Goal: Information Seeking & Learning: Learn about a topic

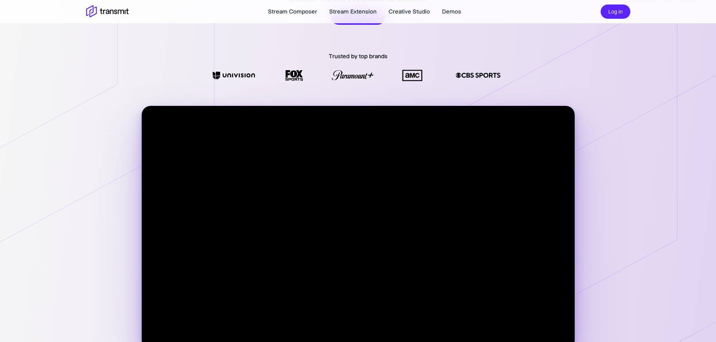
scroll to position [150, 0]
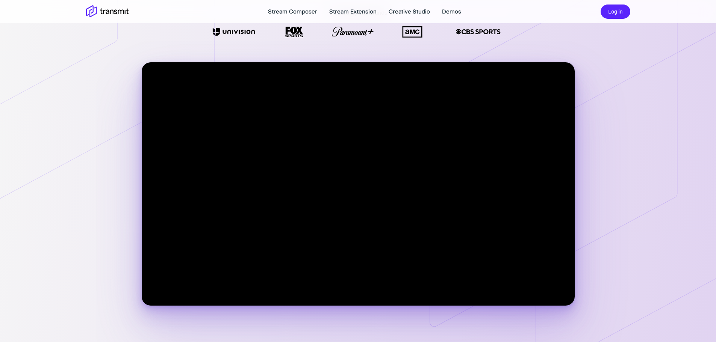
click at [342, 230] on video at bounding box center [358, 183] width 433 height 243
click at [371, 269] on video at bounding box center [358, 183] width 433 height 243
click at [625, 183] on icon at bounding box center [572, 162] width 286 height 421
click at [0, 110] on icon at bounding box center [107, 26] width 215 height 353
click at [0, 22] on header "Stream Composer Stream Extension Creative Studio Demos Log in" at bounding box center [358, 11] width 716 height 23
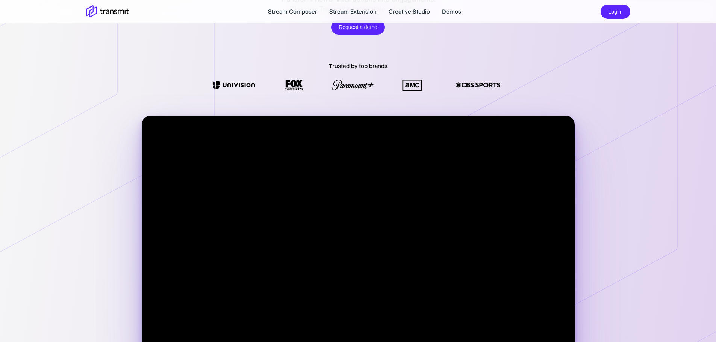
scroll to position [0, 0]
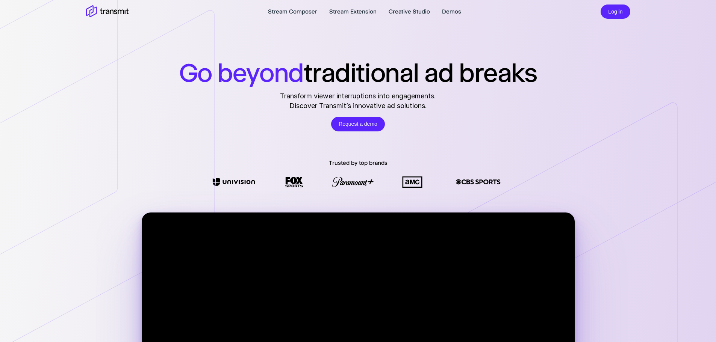
click at [0, 298] on icon at bounding box center [107, 176] width 215 height 353
click at [0, 149] on icon at bounding box center [107, 176] width 215 height 353
click at [8, 53] on icon at bounding box center [107, 176] width 215 height 353
click at [0, 13] on header "Stream Composer Stream Extension Creative Studio Demos Log in" at bounding box center [358, 11] width 716 height 23
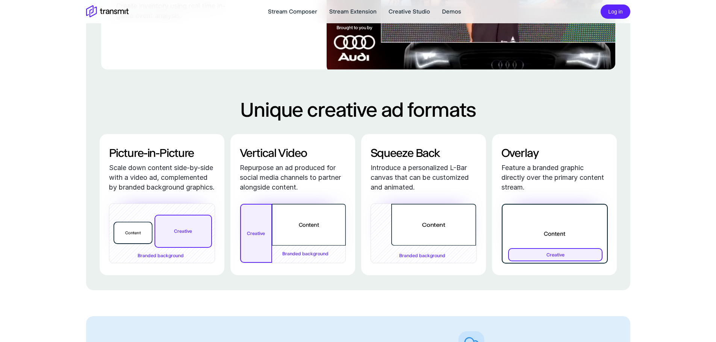
scroll to position [1315, 0]
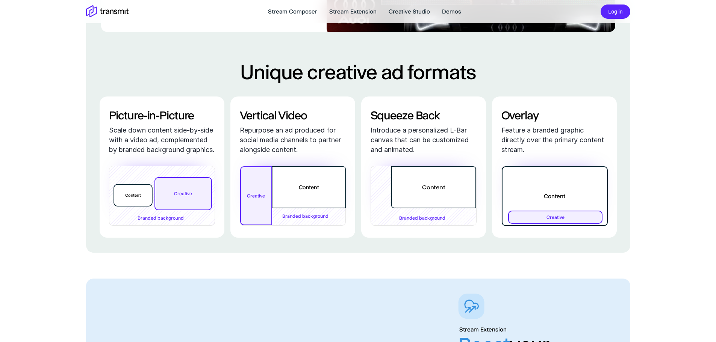
click at [108, 196] on div "Picture-in-Picture Scale down content side-by-side with a video ad, complemente…" at bounding box center [162, 167] width 125 height 141
click at [135, 200] on div "Creative Content Branded background" at bounding box center [162, 196] width 106 height 60
click at [115, 121] on div "Picture-in-Picture Scale down content side-by-side with a video ad, complemente…" at bounding box center [162, 167] width 125 height 141
click at [124, 119] on div "Picture-in-Picture Scale down content side-by-side with a video ad, complemente…" at bounding box center [162, 167] width 125 height 141
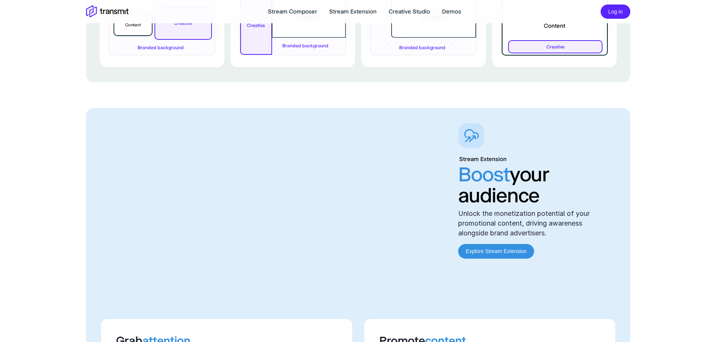
scroll to position [1502, 0]
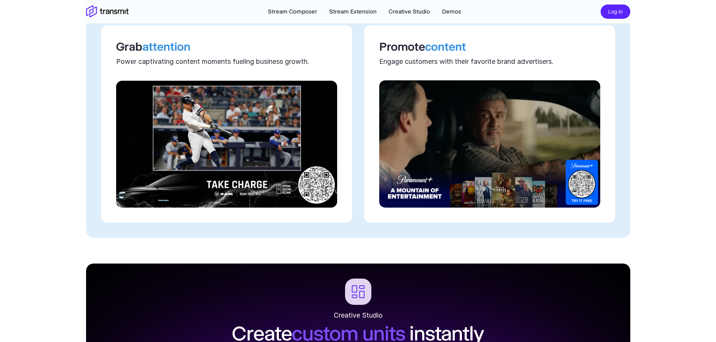
scroll to position [1751, 0]
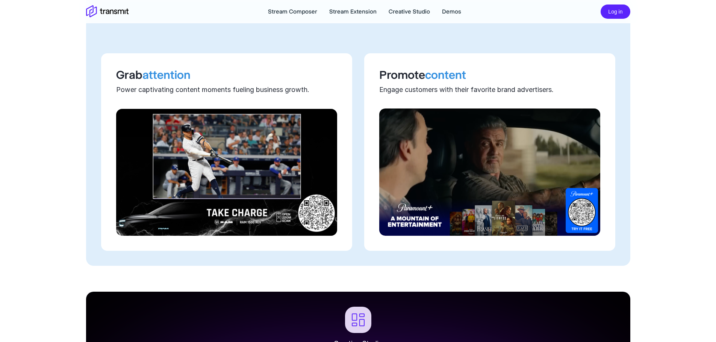
drag, startPoint x: 41, startPoint y: 230, endPoint x: 3, endPoint y: 231, distance: 37.2
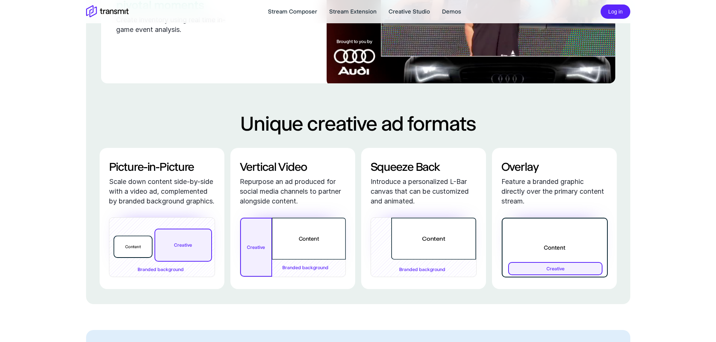
scroll to position [1263, 0]
click at [128, 258] on div "Content" at bounding box center [132, 247] width 39 height 22
drag, startPoint x: 98, startPoint y: 168, endPoint x: 85, endPoint y: 168, distance: 13.1
drag, startPoint x: 608, startPoint y: 171, endPoint x: 559, endPoint y: 156, distance: 52.3
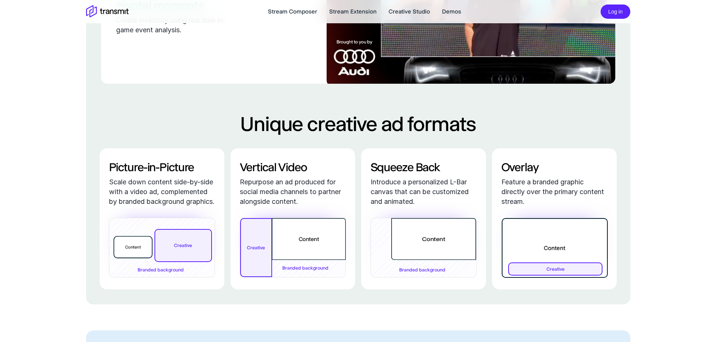
click at [607, 170] on div "Overlay Feature a branded graphic directly over the primary content stream. Cre…" at bounding box center [554, 218] width 125 height 141
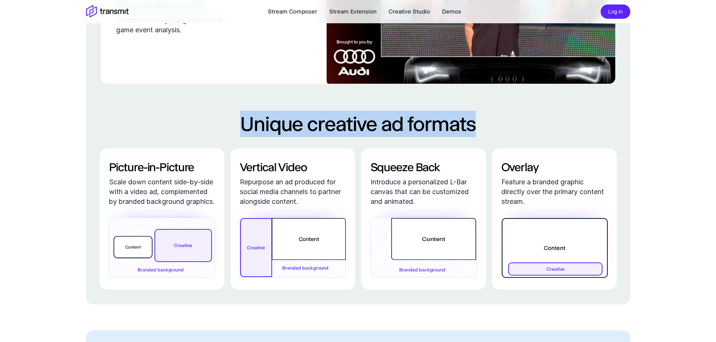
drag, startPoint x: 239, startPoint y: 137, endPoint x: 502, endPoint y: 156, distance: 263.5
click at [516, 137] on h2 "Unique creative ad formats" at bounding box center [358, 124] width 514 height 26
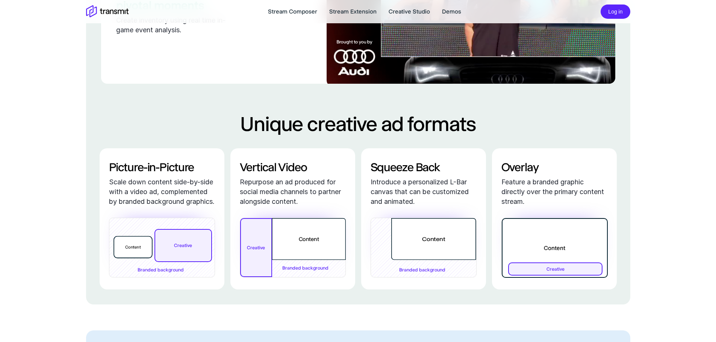
click at [0, 133] on div "Go beyond traditional ad breaks Transform viewer interruptions into engagements…" at bounding box center [358, 138] width 716 height 2802
click at [0, 228] on div "Go beyond traditional ad breaks Transform viewer interruptions into engagements…" at bounding box center [358, 138] width 716 height 2802
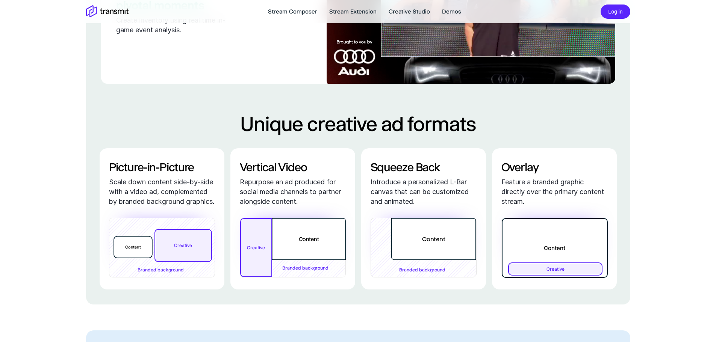
click at [0, 283] on div "Go beyond traditional ad breaks Transform viewer interruptions into engagements…" at bounding box center [358, 138] width 716 height 2802
drag, startPoint x: 0, startPoint y: 316, endPoint x: 0, endPoint y: 331, distance: 14.6
click at [0, 323] on div "Go beyond traditional ad breaks Transform viewer interruptions into engagements…" at bounding box center [358, 138] width 716 height 2802
drag, startPoint x: 102, startPoint y: 96, endPoint x: 82, endPoint y: 105, distance: 21.9
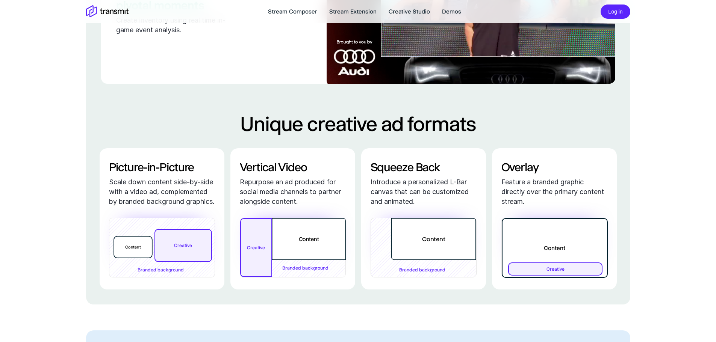
click at [102, 84] on div "Spotlight pivotal moments Create inventory using real time in-game event analys…" at bounding box center [358, 0] width 514 height 167
click at [0, 174] on div "Go beyond traditional ad breaks Transform viewer interruptions into engagements…" at bounding box center [358, 138] width 716 height 2802
click at [0, 88] on div "Go beyond traditional ad breaks Transform viewer interruptions into engagements…" at bounding box center [358, 138] width 716 height 2802
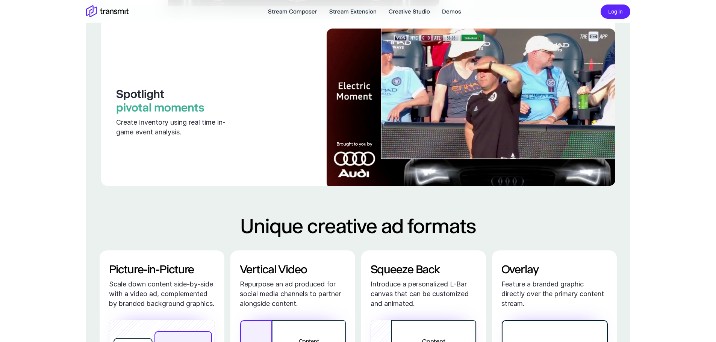
scroll to position [1150, 0]
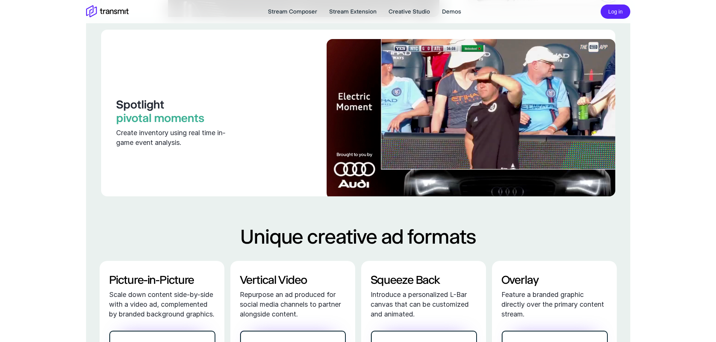
drag, startPoint x: 0, startPoint y: 256, endPoint x: 0, endPoint y: 270, distance: 13.9
click at [0, 269] on div "Go beyond traditional ad breaks Transform viewer interruptions into engagements…" at bounding box center [358, 251] width 716 height 2802
click at [0, 132] on div "Go beyond traditional ad breaks Transform viewer interruptions into engagements…" at bounding box center [358, 251] width 716 height 2802
click at [103, 50] on div "Viewing experience uninterrupted Display personalized creatives without commerc…" at bounding box center [358, 19] width 514 height 355
click at [0, 67] on div "Go beyond traditional ad breaks Transform viewer interruptions into engagements…" at bounding box center [358, 251] width 716 height 2802
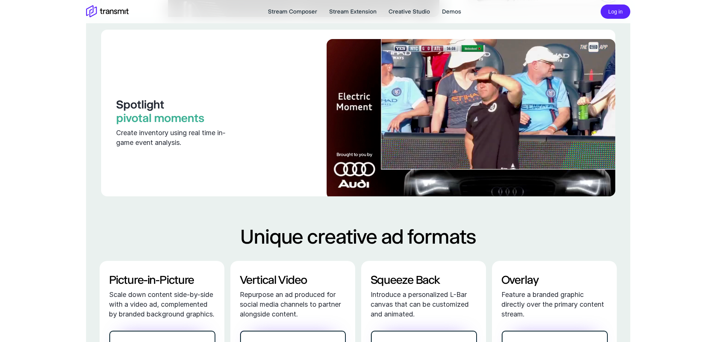
click at [0, 55] on div "Go beyond traditional ad breaks Transform viewer interruptions into engagements…" at bounding box center [358, 251] width 716 height 2802
drag, startPoint x: 0, startPoint y: 226, endPoint x: 0, endPoint y: 249, distance: 22.9
click at [0, 228] on div "Go beyond traditional ad breaks Transform viewer interruptions into engagements…" at bounding box center [358, 251] width 716 height 2802
click at [0, 290] on div "Go beyond traditional ad breaks Transform viewer interruptions into engagements…" at bounding box center [358, 251] width 716 height 2802
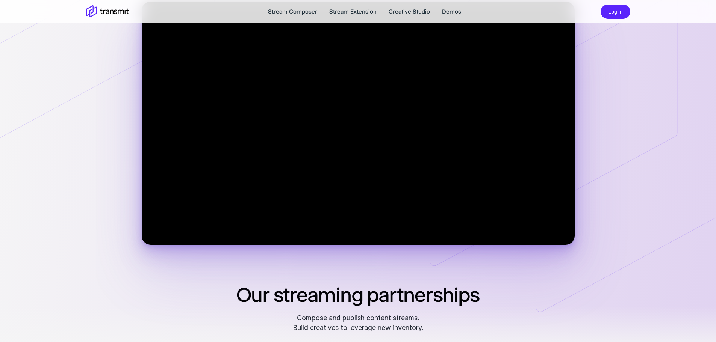
scroll to position [136, 0]
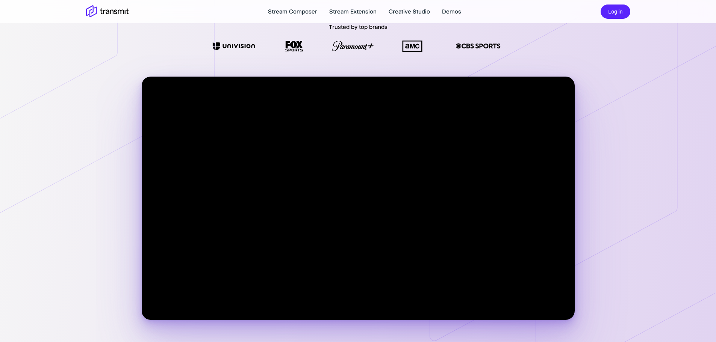
click at [141, 73] on icon at bounding box center [107, 40] width 215 height 353
click at [0, 51] on icon at bounding box center [107, 40] width 215 height 353
click at [0, 18] on header "Stream Composer Stream Extension Creative Studio Demos Log in" at bounding box center [358, 11] width 716 height 23
click at [0, 19] on header "Stream Composer Stream Extension Creative Studio Demos Log in" at bounding box center [358, 11] width 716 height 23
click at [0, 30] on icon at bounding box center [107, 40] width 215 height 353
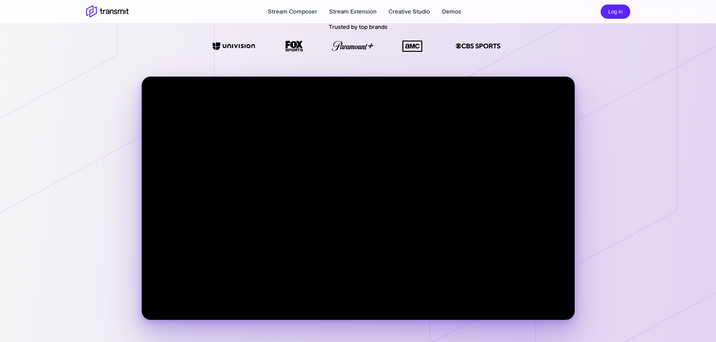
click at [0, 22] on header "Stream Composer Stream Extension Creative Studio Demos Log in" at bounding box center [358, 11] width 716 height 23
click at [0, 33] on icon at bounding box center [107, 40] width 215 height 353
click at [325, 163] on video at bounding box center [358, 198] width 433 height 243
click at [176, 159] on video at bounding box center [358, 198] width 433 height 243
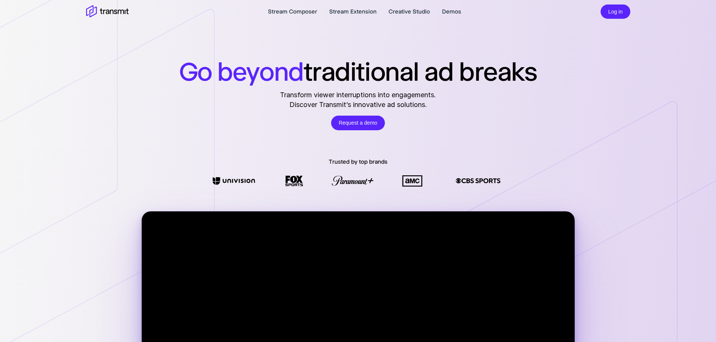
scroll to position [0, 0]
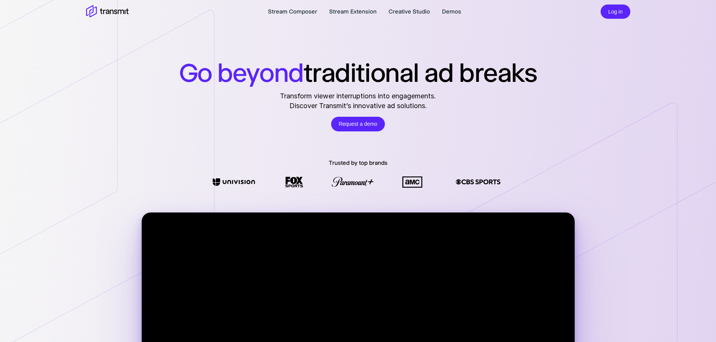
drag, startPoint x: 210, startPoint y: 178, endPoint x: 271, endPoint y: 181, distance: 61.3
click at [252, 181] on div "Go beyond traditional ad breaks Transform viewer interruptions into engagements…" at bounding box center [358, 229] width 716 height 459
click at [0, 192] on icon at bounding box center [107, 176] width 215 height 353
drag, startPoint x: 0, startPoint y: 249, endPoint x: 0, endPoint y: 204, distance: 44.7
click at [0, 248] on icon at bounding box center [107, 176] width 215 height 353
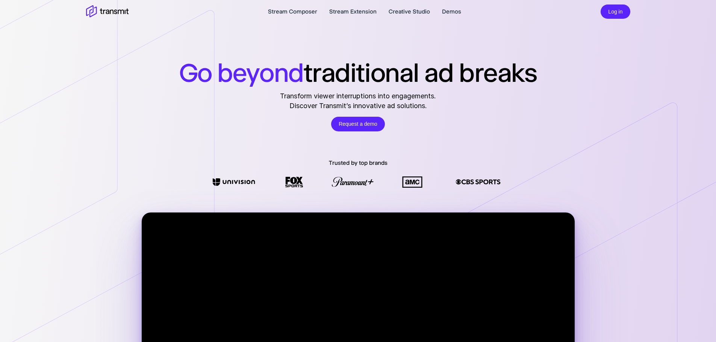
drag, startPoint x: 0, startPoint y: 152, endPoint x: 75, endPoint y: 190, distance: 84.3
click at [0, 152] on icon at bounding box center [107, 176] width 215 height 353
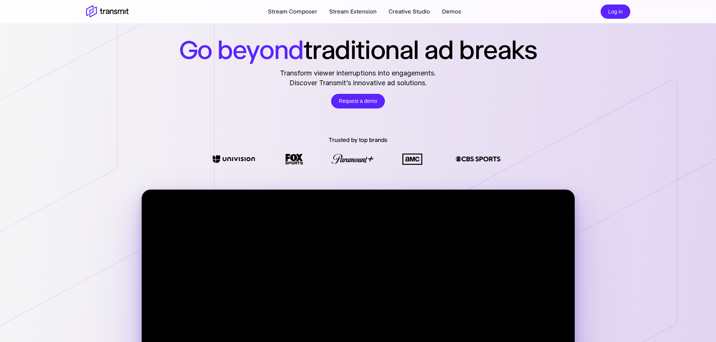
scroll to position [75, 0]
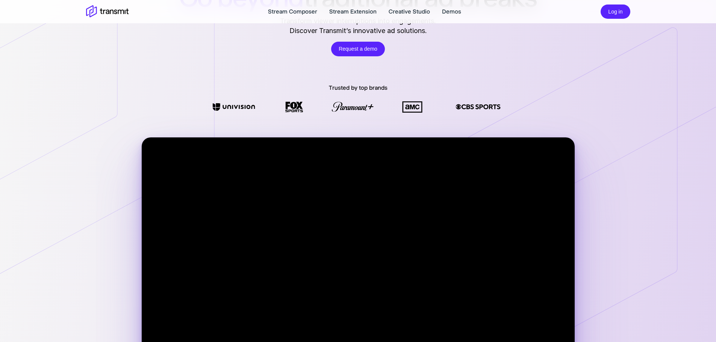
click at [141, 137] on icon at bounding box center [107, 101] width 215 height 353
drag, startPoint x: 0, startPoint y: 136, endPoint x: 0, endPoint y: 224, distance: 88.3
click at [0, 161] on icon at bounding box center [107, 101] width 215 height 353
click at [0, 238] on icon at bounding box center [107, 101] width 215 height 353
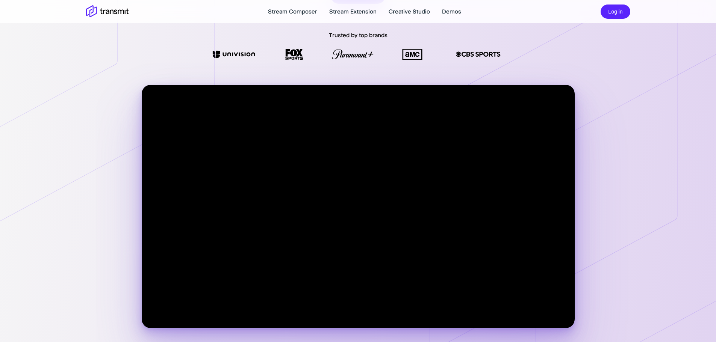
scroll to position [113, 0]
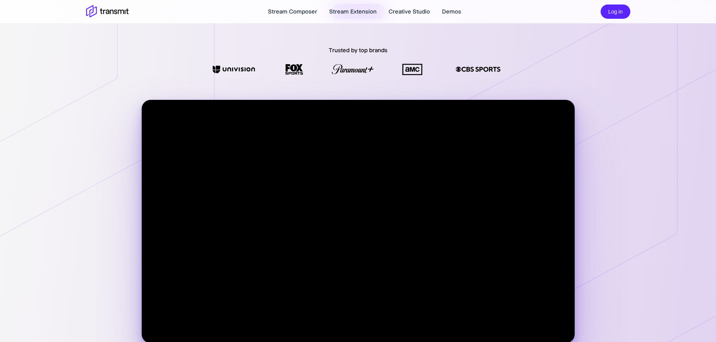
click at [401, 204] on video at bounding box center [358, 221] width 433 height 243
drag, startPoint x: 149, startPoint y: 157, endPoint x: 160, endPoint y: 124, distance: 34.8
click at [151, 153] on video at bounding box center [358, 221] width 433 height 243
click at [143, 101] on video at bounding box center [358, 221] width 433 height 243
click at [148, 113] on video at bounding box center [358, 221] width 433 height 243
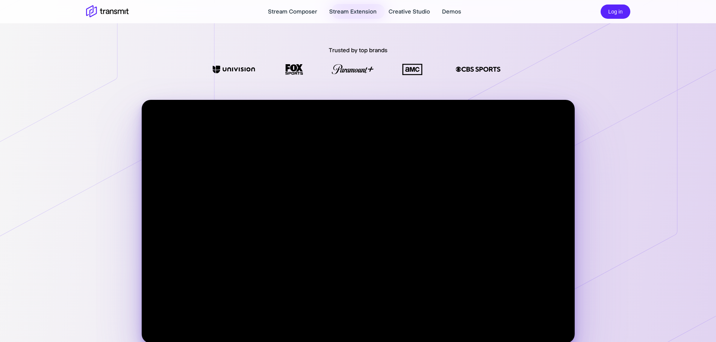
click at [144, 102] on video at bounding box center [358, 221] width 433 height 243
click at [0, 115] on icon at bounding box center [107, 63] width 215 height 353
click at [0, 236] on icon at bounding box center [107, 63] width 215 height 353
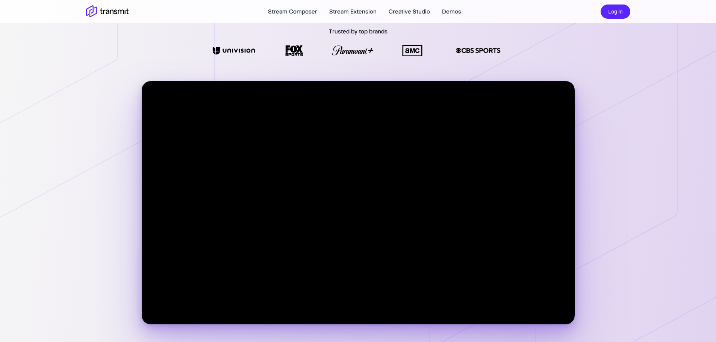
scroll to position [150, 0]
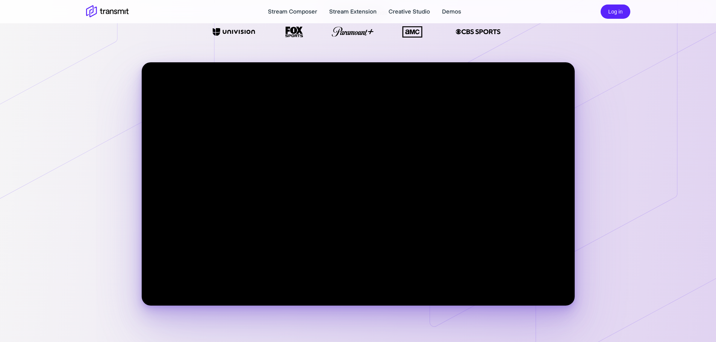
click at [144, 62] on video at bounding box center [358, 183] width 433 height 243
drag, startPoint x: 572, startPoint y: 62, endPoint x: 580, endPoint y: 63, distance: 7.9
click at [572, 62] on icon at bounding box center [572, 162] width 286 height 421
click at [575, 85] on icon at bounding box center [572, 162] width 286 height 421
click at [146, 60] on icon at bounding box center [107, 26] width 215 height 353
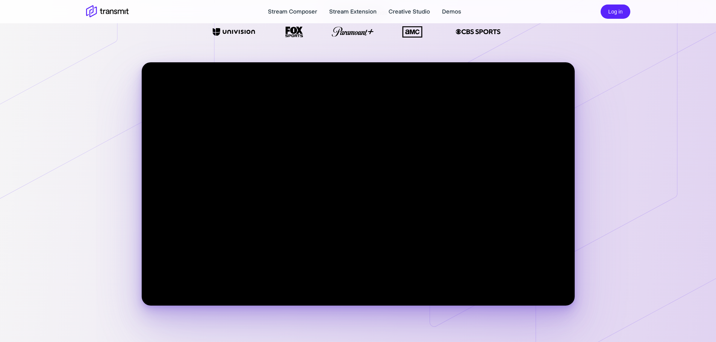
drag, startPoint x: 145, startPoint y: 127, endPoint x: 146, endPoint y: 131, distance: 4.6
click at [145, 129] on video at bounding box center [358, 183] width 433 height 243
drag, startPoint x: 151, startPoint y: 223, endPoint x: 82, endPoint y: 239, distance: 70.5
click at [140, 226] on div at bounding box center [358, 173] width 467 height 271
drag, startPoint x: 0, startPoint y: 252, endPoint x: 8, endPoint y: 241, distance: 13.9
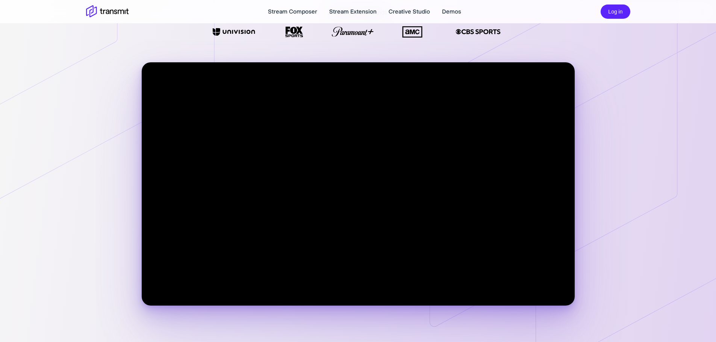
click at [0, 252] on div "Go beyond traditional ad breaks Transform viewer interruptions into engagements…" at bounding box center [358, 79] width 716 height 459
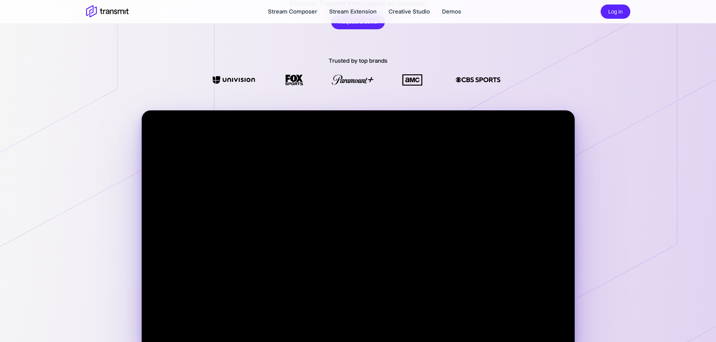
scroll to position [0, 0]
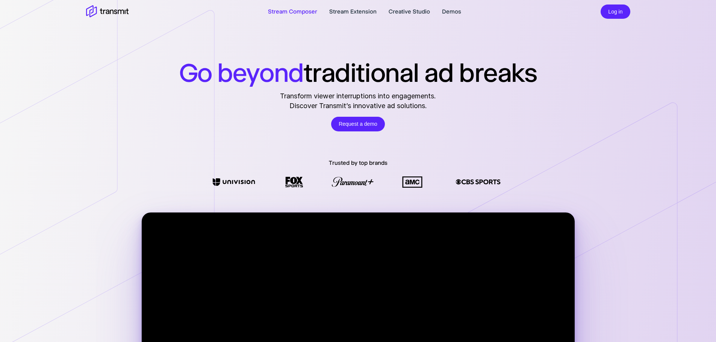
click at [285, 9] on link "Stream Composer" at bounding box center [292, 11] width 49 height 9
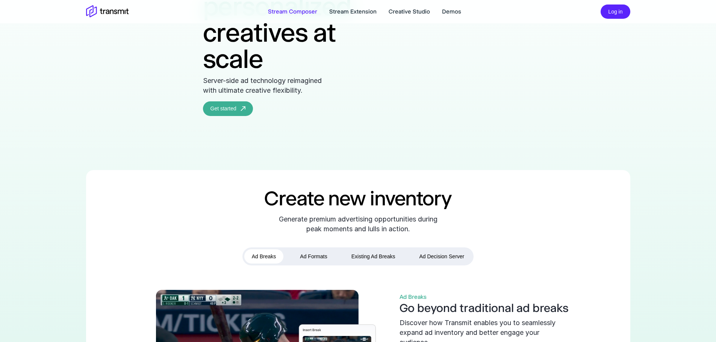
scroll to position [150, 0]
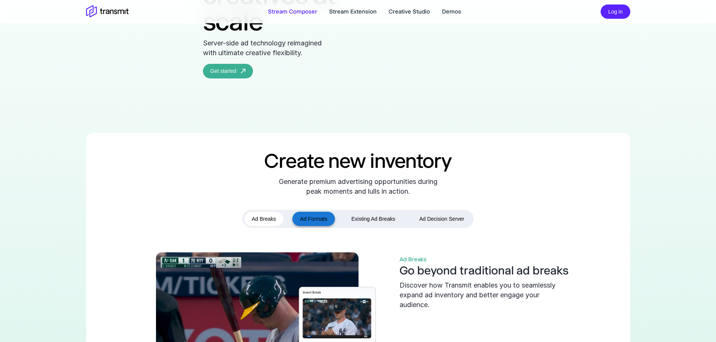
click at [305, 226] on button "Ad Formats" at bounding box center [313, 219] width 42 height 15
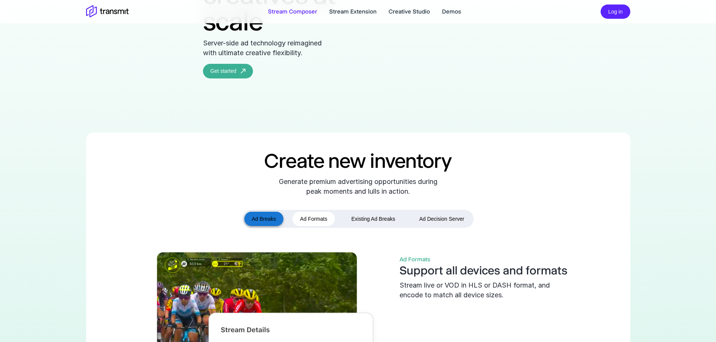
click at [260, 226] on button "Ad Breaks" at bounding box center [263, 219] width 39 height 15
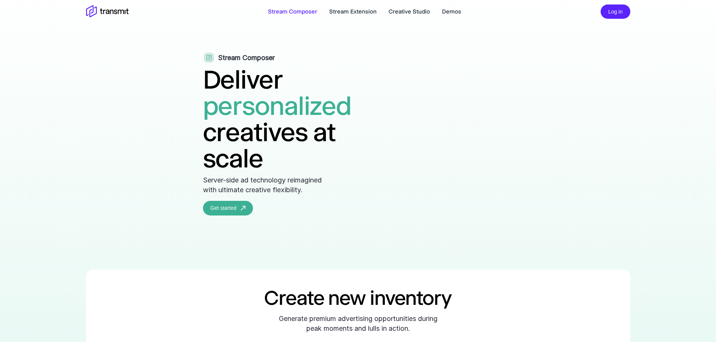
scroll to position [0, 0]
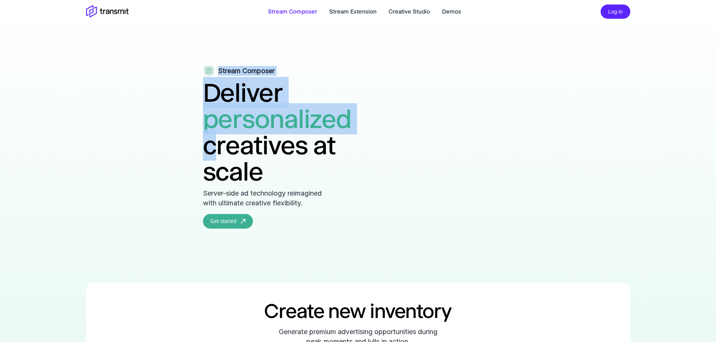
drag, startPoint x: 108, startPoint y: 69, endPoint x: 51, endPoint y: 109, distance: 69.0
click at [203, 142] on div "Stream Composer Deliver personalized creatives at scale Server-side ad technolo…" at bounding box center [358, 147] width 310 height 163
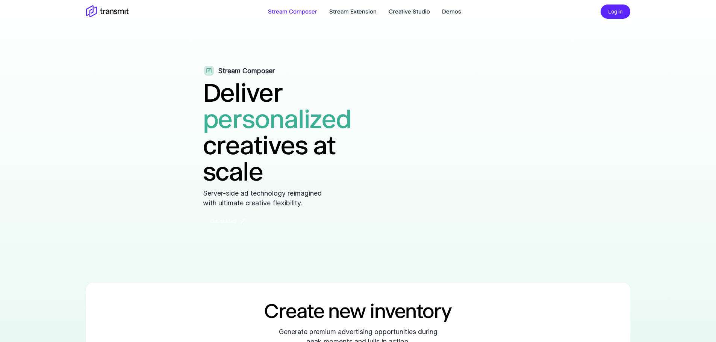
click at [203, 227] on link "Get started" at bounding box center [228, 221] width 50 height 15
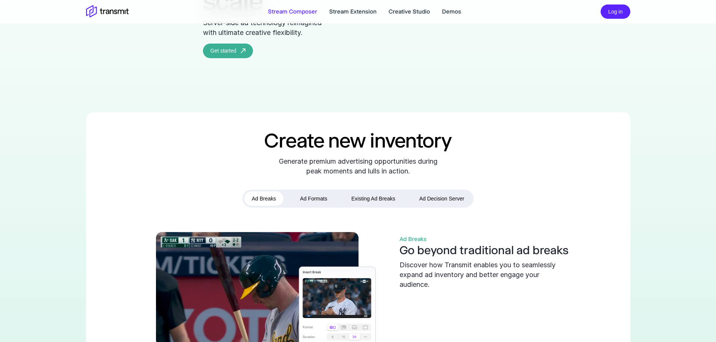
scroll to position [188, 0]
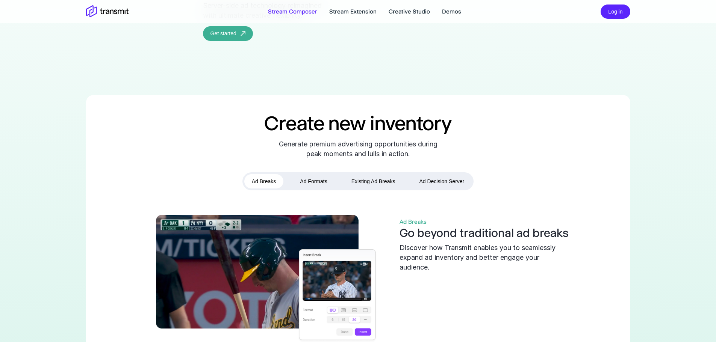
click at [0, 268] on div "Create new inventory Generate premium advertising opportunities during peak mom…" at bounding box center [358, 231] width 716 height 272
click at [0, 181] on div "Create new inventory Generate premium advertising opportunities during peak mom…" at bounding box center [358, 231] width 716 height 272
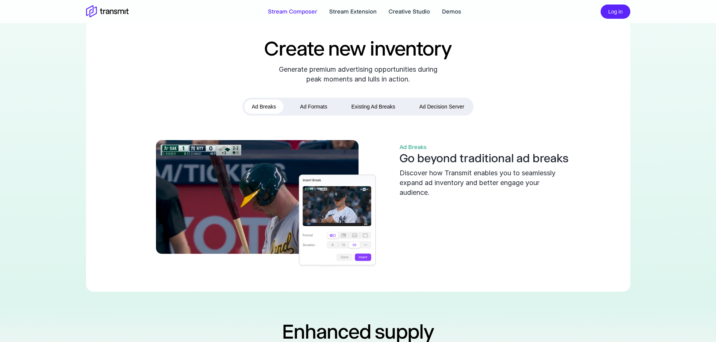
scroll to position [263, 0]
click at [310, 114] on button "Ad Formats" at bounding box center [313, 106] width 42 height 15
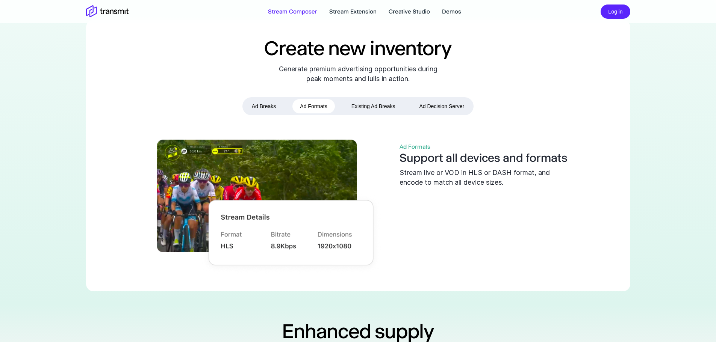
click at [0, 127] on div "Create new inventory Generate premium advertising opportunities during peak mom…" at bounding box center [358, 156] width 716 height 272
click at [365, 114] on button "Existing Ad Breaks" at bounding box center [373, 106] width 59 height 15
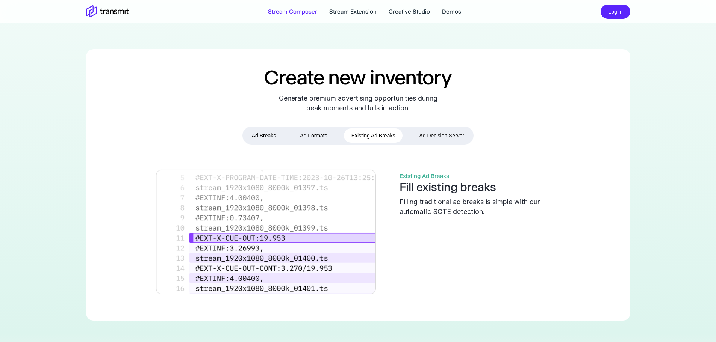
scroll to position [225, 0]
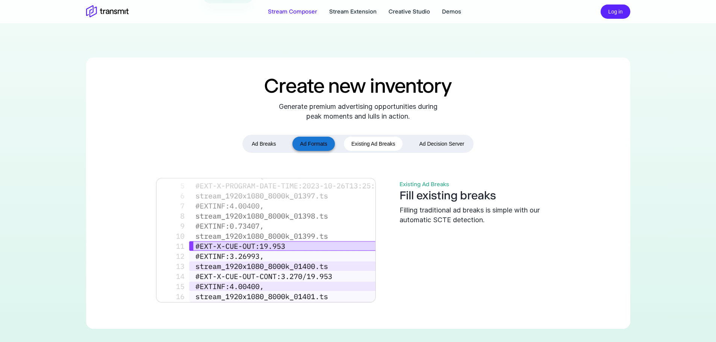
click at [314, 151] on button "Ad Formats" at bounding box center [313, 144] width 42 height 15
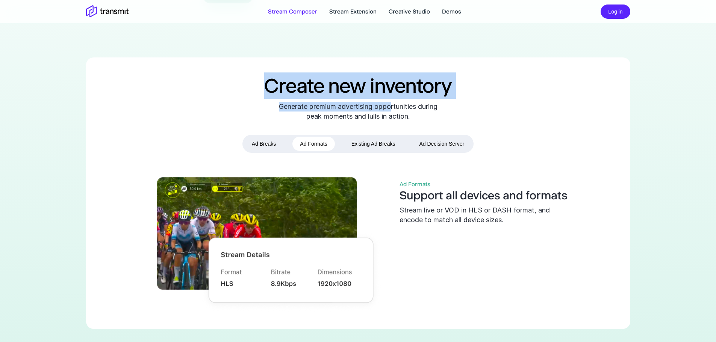
drag, startPoint x: 266, startPoint y: 93, endPoint x: 394, endPoint y: 116, distance: 130.3
click at [392, 116] on div "Create new inventory Generate premium advertising opportunities during peak mom…" at bounding box center [357, 96] width 421 height 49
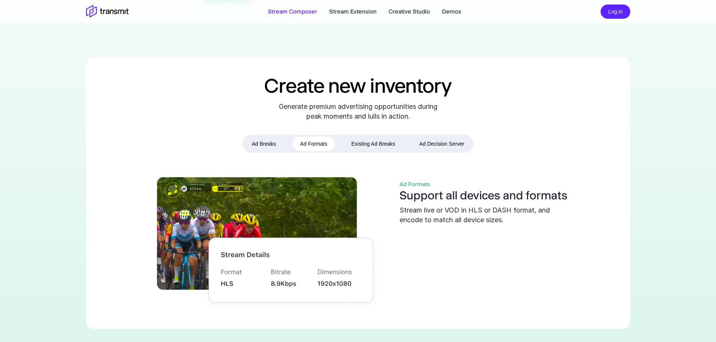
click at [428, 121] on div "Generate premium advertising opportunities during peak moments and lulls in act…" at bounding box center [357, 112] width 169 height 20
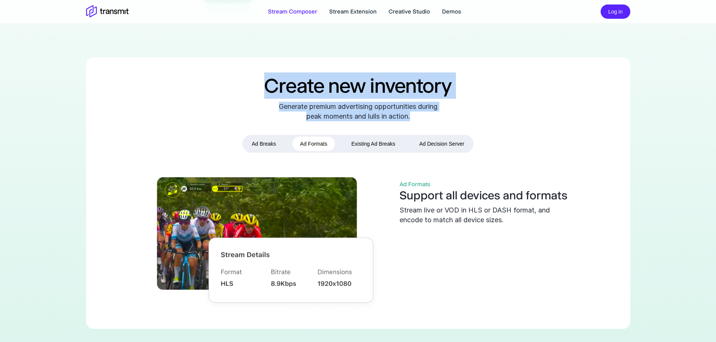
drag, startPoint x: 423, startPoint y: 128, endPoint x: 160, endPoint y: 105, distance: 263.1
click at [160, 105] on div "Create new inventory Generate premium advertising opportunities during peak mom…" at bounding box center [357, 96] width 421 height 49
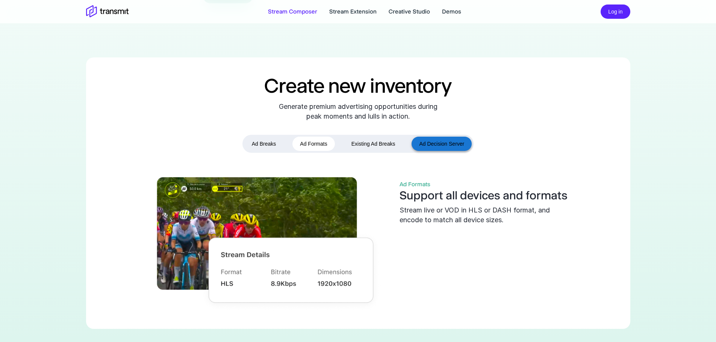
click at [427, 151] on button "Ad Decision Server" at bounding box center [441, 144] width 60 height 15
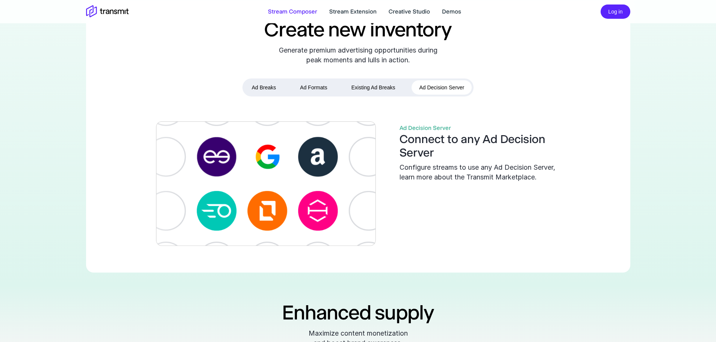
scroll to position [300, 0]
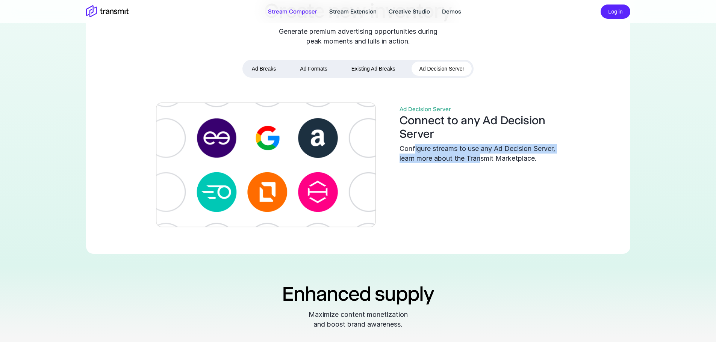
drag, startPoint x: 415, startPoint y: 155, endPoint x: 498, endPoint y: 172, distance: 84.0
click at [498, 163] on div "Ad Decision Server Connect to any Ad Decision Server Configure streams to use a…" at bounding box center [483, 134] width 169 height 59
drag, startPoint x: 521, startPoint y: 172, endPoint x: 546, endPoint y: 172, distance: 25.6
click at [522, 163] on div "Configure streams to use any Ad Decision Server, learn more about the Transmit …" at bounding box center [483, 154] width 169 height 20
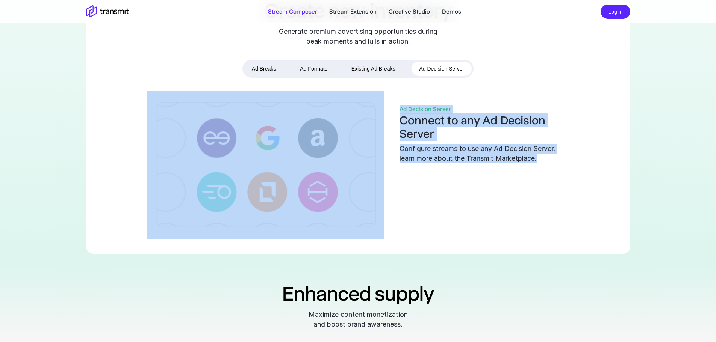
drag, startPoint x: 548, startPoint y: 171, endPoint x: 345, endPoint y: 105, distance: 213.9
click at [343, 103] on div "Ad Decision Server Connect to any Ad Decision Server Configure streams to use a…" at bounding box center [357, 165] width 421 height 148
click at [503, 183] on div "Ad Decision Server Connect to any Ad Decision Server Configure streams to use a…" at bounding box center [357, 165] width 421 height 148
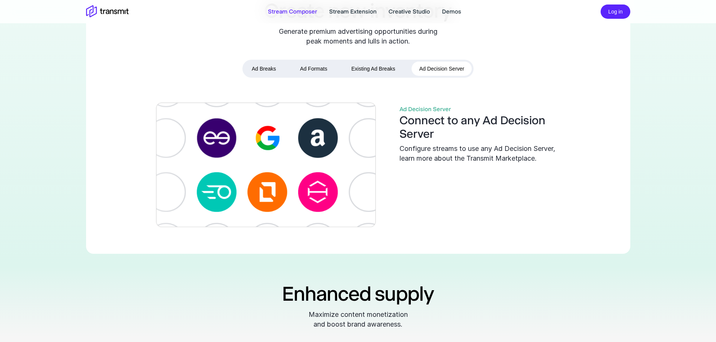
click at [121, 88] on div "Create new inventory Generate premium advertising opportunities during peak mom…" at bounding box center [358, 118] width 544 height 272
click at [89, 97] on div "Create new inventory Generate premium advertising opportunities during peak mom…" at bounding box center [358, 118] width 544 height 272
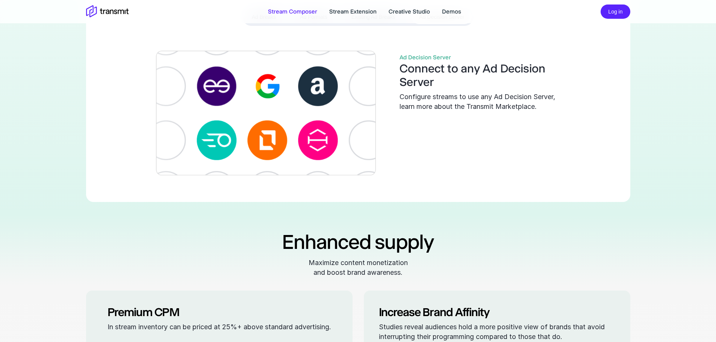
scroll to position [488, 0]
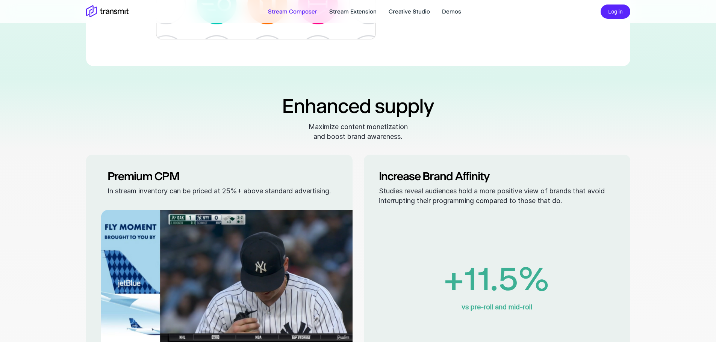
click at [0, 175] on div "Stream Composer Deliver personalized creatives at scale Server-side ad technolo…" at bounding box center [358, 221] width 716 height 1418
click at [0, 263] on div "Stream Composer Deliver personalized creatives at scale Server-side ad technolo…" at bounding box center [358, 221] width 716 height 1418
click at [0, 162] on div "Stream Composer Deliver personalized creatives at scale Server-side ad technolo…" at bounding box center [358, 221] width 716 height 1418
click at [0, 250] on div "Stream Composer Deliver personalized creatives at scale Server-side ad technolo…" at bounding box center [358, 221] width 716 height 1418
drag, startPoint x: 0, startPoint y: 173, endPoint x: 0, endPoint y: 267, distance: 94.3
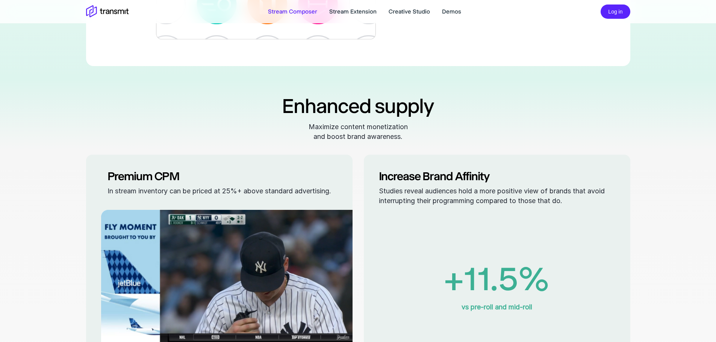
click at [0, 267] on div "Stream Composer Deliver personalized creatives at scale Server-side ad technolo…" at bounding box center [358, 221] width 716 height 1418
click at [0, 190] on div "Stream Composer Deliver personalized creatives at scale Server-side ad technolo…" at bounding box center [358, 221] width 716 height 1418
drag, startPoint x: 0, startPoint y: 281, endPoint x: 0, endPoint y: 221, distance: 60.1
click at [0, 269] on div "Stream Composer Deliver personalized creatives at scale Server-side ad technolo…" at bounding box center [358, 221] width 716 height 1418
click at [0, 176] on div "Stream Composer Deliver personalized creatives at scale Server-side ad technolo…" at bounding box center [358, 221] width 716 height 1418
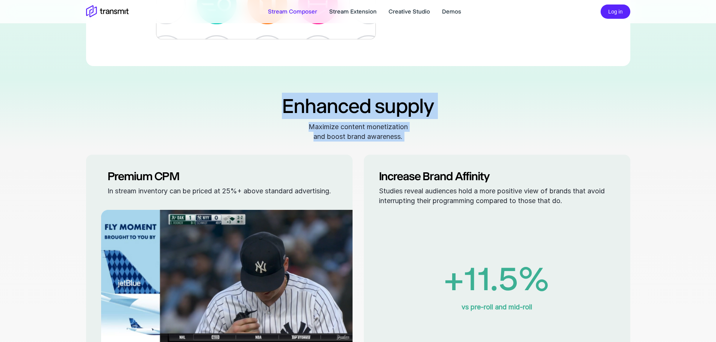
drag, startPoint x: 86, startPoint y: 165, endPoint x: 58, endPoint y: 181, distance: 32.4
click at [48, 170] on div "Stream Composer Deliver personalized creatives at scale Server-side ad technolo…" at bounding box center [358, 221] width 716 height 1418
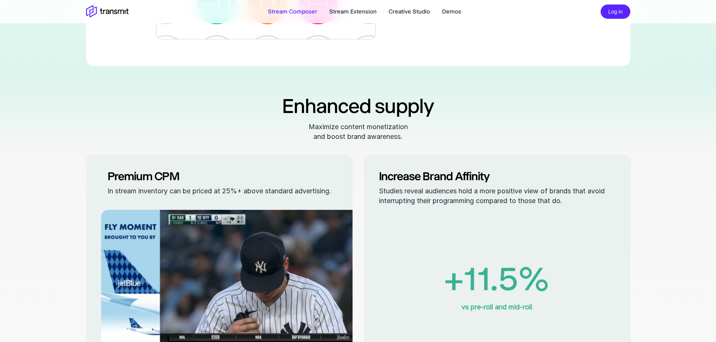
click at [0, 152] on div "Stream Composer Deliver personalized creatives at scale Server-side ad technolo…" at bounding box center [358, 221] width 716 height 1418
click at [0, 199] on div "Stream Composer Deliver personalized creatives at scale Server-side ad technolo…" at bounding box center [358, 221] width 716 height 1418
click at [0, 231] on div "Stream Composer Deliver personalized creatives at scale Server-side ad technolo…" at bounding box center [358, 221] width 716 height 1418
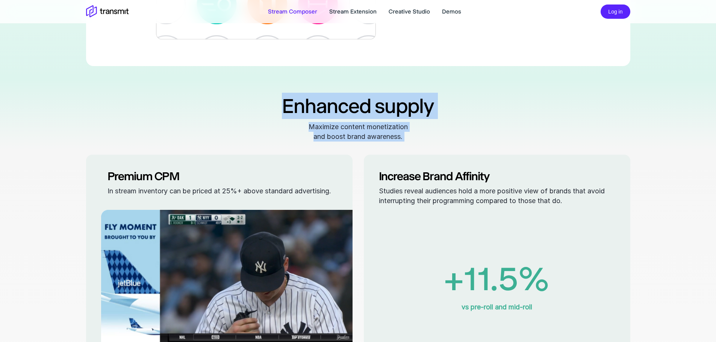
drag, startPoint x: 88, startPoint y: 177, endPoint x: 99, endPoint y: 171, distance: 12.6
click at [98, 170] on div "Premium CPM In stream inventory can be priced at 25%+ above standard advertisin…" at bounding box center [219, 253] width 266 height 197
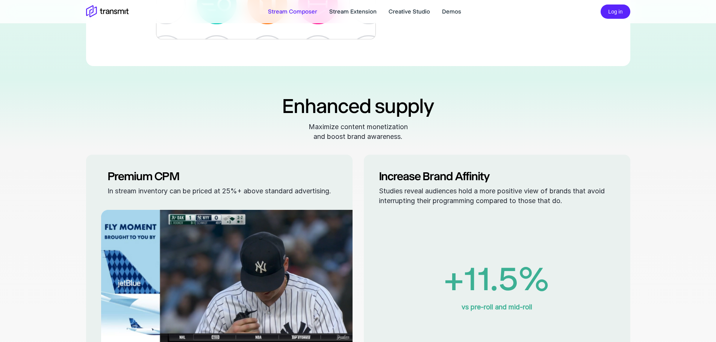
click at [113, 176] on div "Premium CPM In stream inventory can be priced at 25%+ above standard advertisin…" at bounding box center [219, 175] width 254 height 41
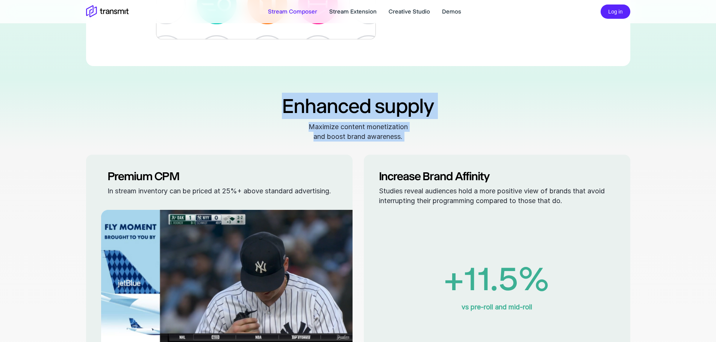
drag, startPoint x: 90, startPoint y: 166, endPoint x: 102, endPoint y: 177, distance: 16.3
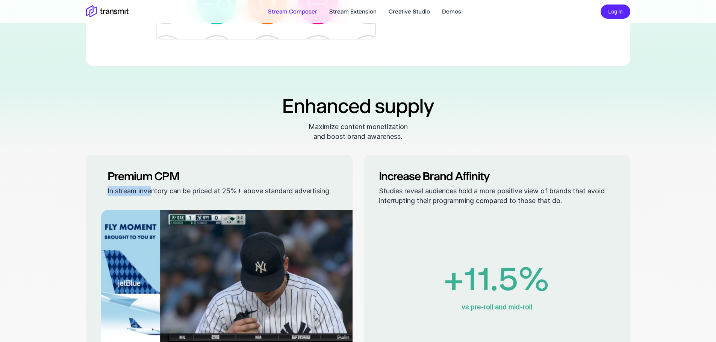
drag, startPoint x: 106, startPoint y: 202, endPoint x: 150, endPoint y: 203, distance: 44.0
click at [150, 196] on div "In stream inventory can be priced at 25%+ above standard advertising." at bounding box center [218, 191] width 223 height 10
drag, startPoint x: 106, startPoint y: 184, endPoint x: 0, endPoint y: 203, distance: 107.5
click at [0, 203] on div "Stream Composer Deliver personalized creatives at scale Server-side ad technolo…" at bounding box center [358, 221] width 716 height 1418
drag, startPoint x: 0, startPoint y: 257, endPoint x: 0, endPoint y: 285, distance: 28.2
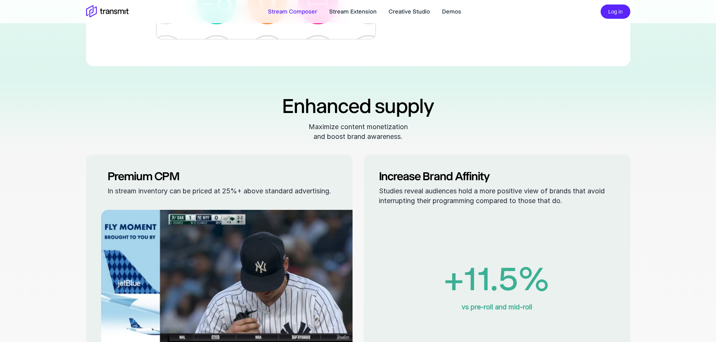
click at [0, 263] on div "Stream Composer Deliver personalized creatives at scale Server-side ad technolo…" at bounding box center [358, 221] width 716 height 1418
click at [0, 287] on div "Stream Composer Deliver personalized creatives at scale Server-side ad technolo…" at bounding box center [358, 221] width 716 height 1418
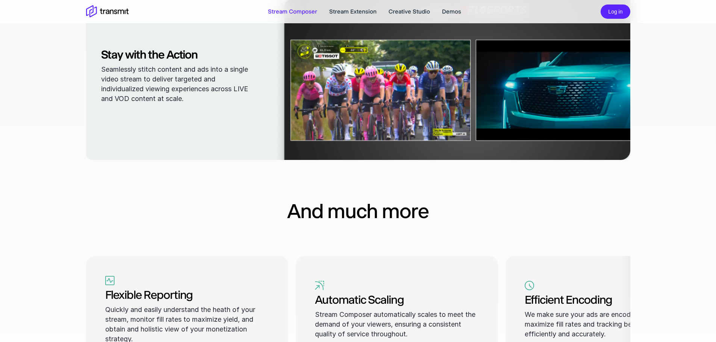
scroll to position [901, 0]
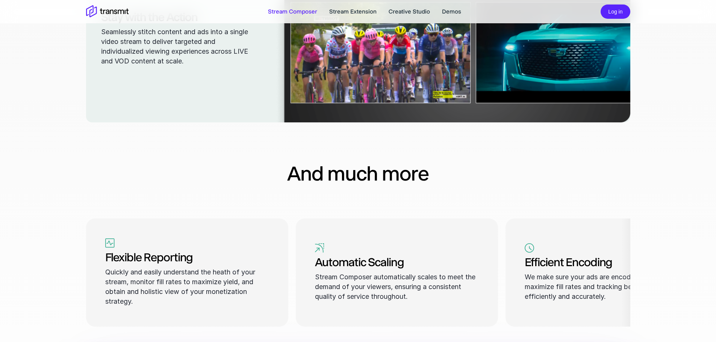
drag, startPoint x: 293, startPoint y: 178, endPoint x: 291, endPoint y: 193, distance: 16.0
click at [291, 187] on h2 "And much more" at bounding box center [357, 173] width 141 height 26
click at [274, 187] on div "And much more" at bounding box center [358, 173] width 544 height 75
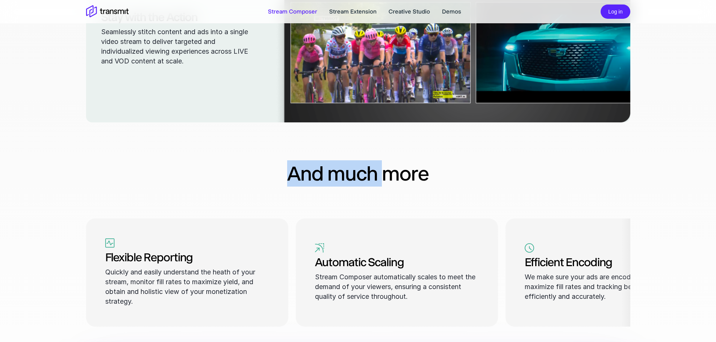
drag, startPoint x: 288, startPoint y: 184, endPoint x: 386, endPoint y: 185, distance: 97.7
click at [385, 185] on h2 "And much more" at bounding box center [357, 173] width 141 height 26
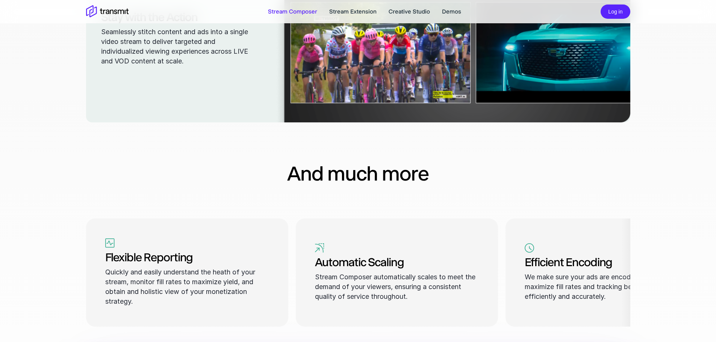
drag, startPoint x: 417, startPoint y: 187, endPoint x: 432, endPoint y: 187, distance: 14.7
click at [418, 187] on h2 "And much more" at bounding box center [357, 173] width 141 height 26
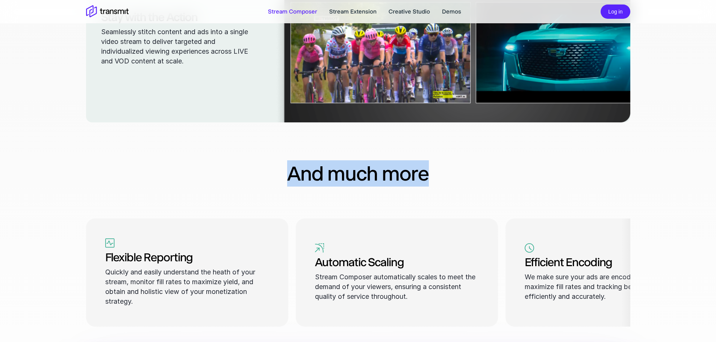
drag, startPoint x: 432, startPoint y: 187, endPoint x: 208, endPoint y: 171, distance: 223.7
click at [208, 171] on div "And much more" at bounding box center [358, 173] width 544 height 75
click at [208, 172] on div "And much more" at bounding box center [358, 173] width 544 height 75
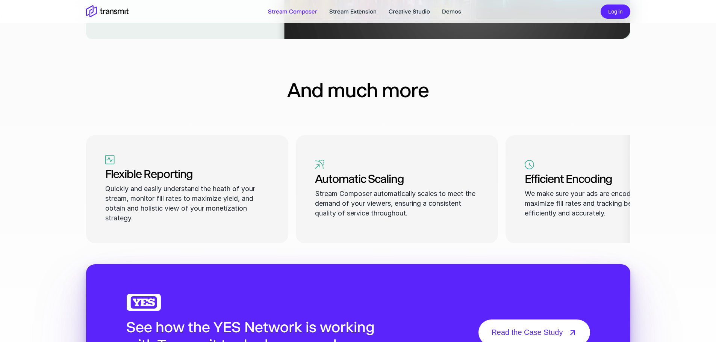
scroll to position [1014, 0]
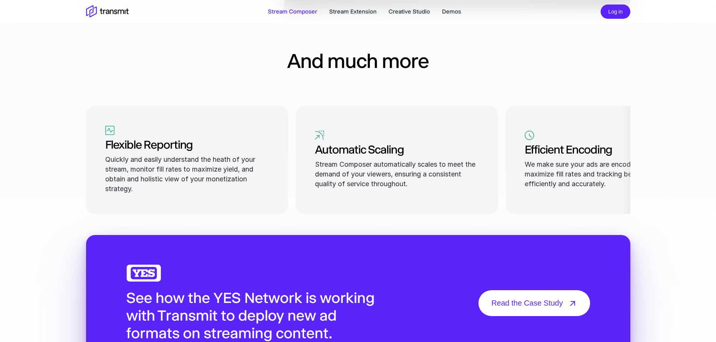
click at [596, 187] on div "We make sure your ads are encoded just in time to maximize fill rates and track…" at bounding box center [606, 174] width 164 height 29
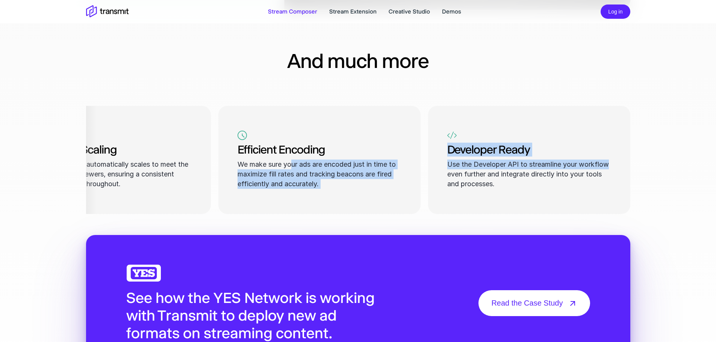
drag, startPoint x: 577, startPoint y: 172, endPoint x: 673, endPoint y: 174, distance: 96.2
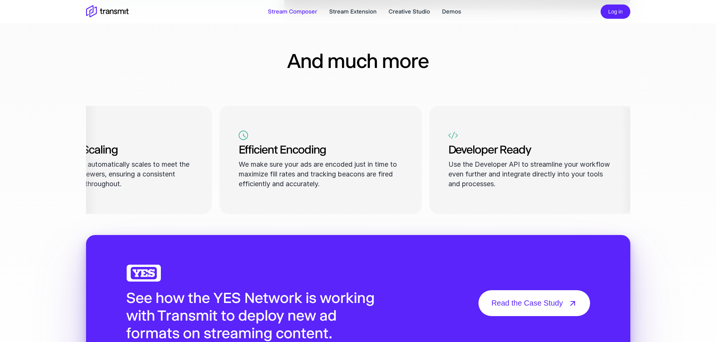
click at [623, 185] on div at bounding box center [626, 160] width 11 height 108
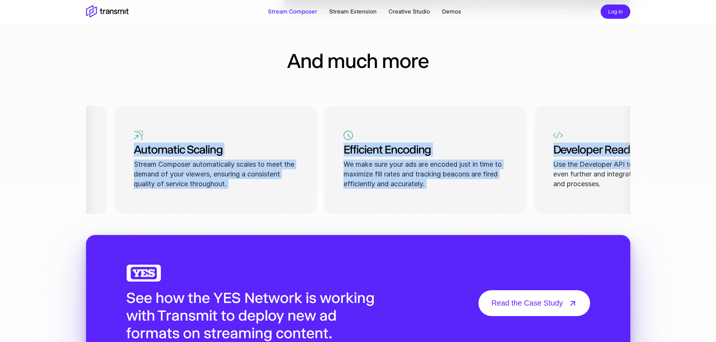
scroll to position [0, 287]
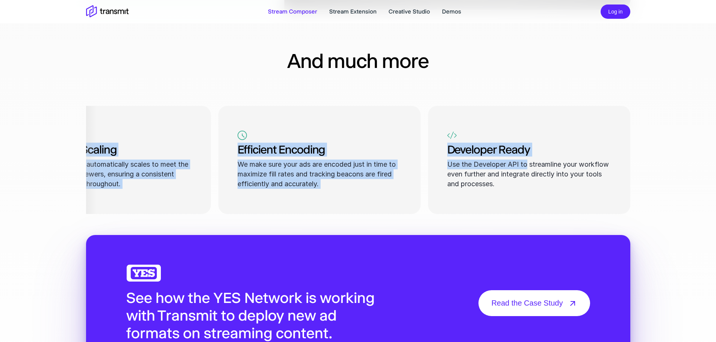
drag, startPoint x: 504, startPoint y: 174, endPoint x: 525, endPoint y: 175, distance: 21.0
click at [525, 175] on div "Use the Developer API to streamline your workflow even further and integrate di…" at bounding box center [529, 174] width 164 height 29
click at [447, 157] on h3 "Developer Ready" at bounding box center [529, 150] width 164 height 14
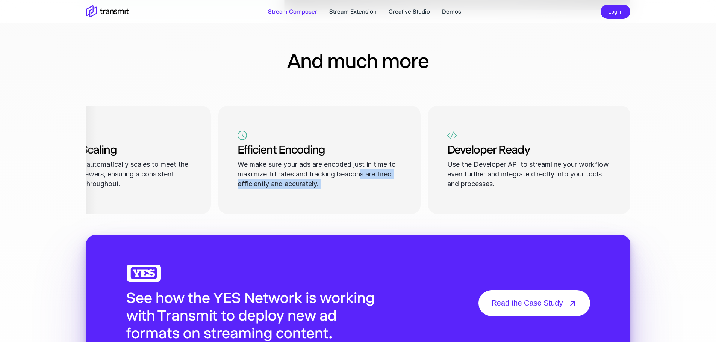
drag, startPoint x: 450, startPoint y: 159, endPoint x: 372, endPoint y: 174, distance: 79.9
click at [362, 184] on div "Flexible Reporting Quickly and easily understand the heath of your stream, moni…" at bounding box center [358, 159] width 544 height 123
drag, startPoint x: 434, startPoint y: 146, endPoint x: 443, endPoint y: 143, distance: 9.9
click at [433, 146] on div "Developer Ready Use the Developer API to streamline your workflow even further …" at bounding box center [529, 160] width 202 height 108
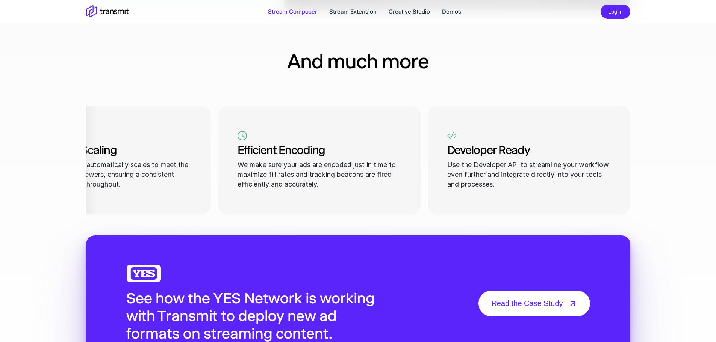
scroll to position [1014, 0]
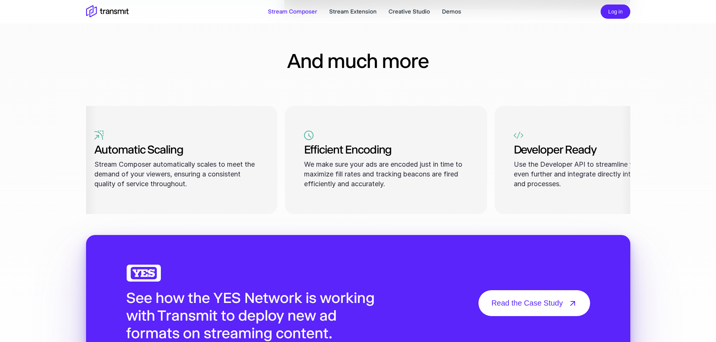
drag, startPoint x: 496, startPoint y: 178, endPoint x: 562, endPoint y: 178, distance: 66.5
click at [563, 177] on div "Use the Developer API to streamline your workflow even further and integrate di…" at bounding box center [595, 174] width 164 height 29
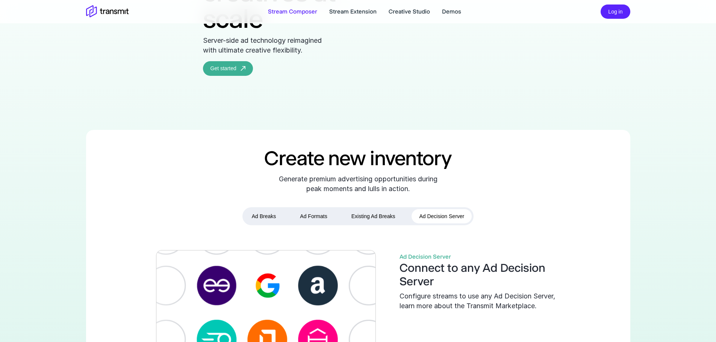
scroll to position [0, 0]
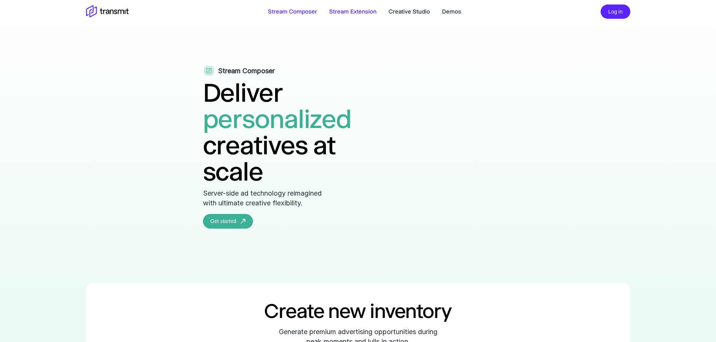
click at [343, 12] on link "Stream Extension" at bounding box center [352, 11] width 47 height 9
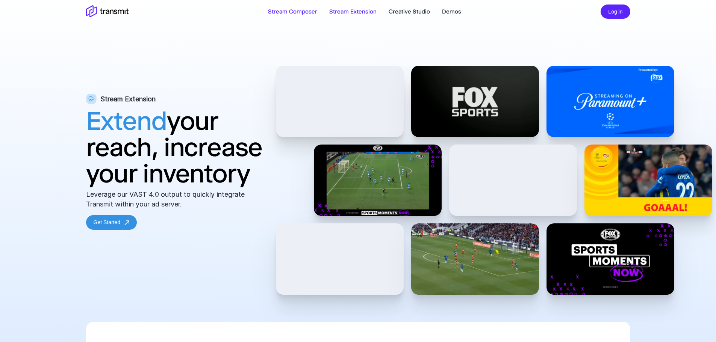
click at [296, 10] on link "Stream Composer" at bounding box center [292, 11] width 49 height 9
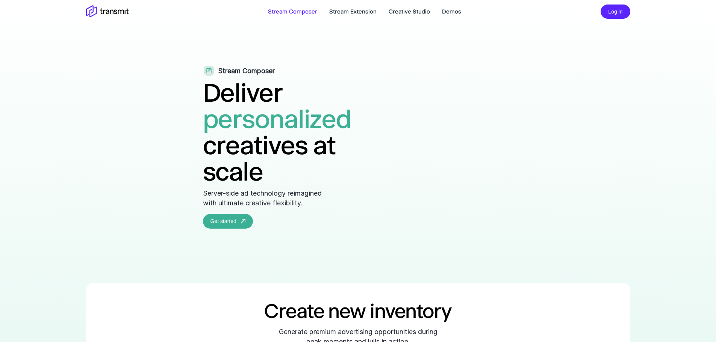
drag, startPoint x: 0, startPoint y: 151, endPoint x: 0, endPoint y: 256, distance: 105.5
drag, startPoint x: 0, startPoint y: 288, endPoint x: 0, endPoint y: 318, distance: 30.0
click at [353, 15] on link "Stream Extension" at bounding box center [352, 11] width 47 height 9
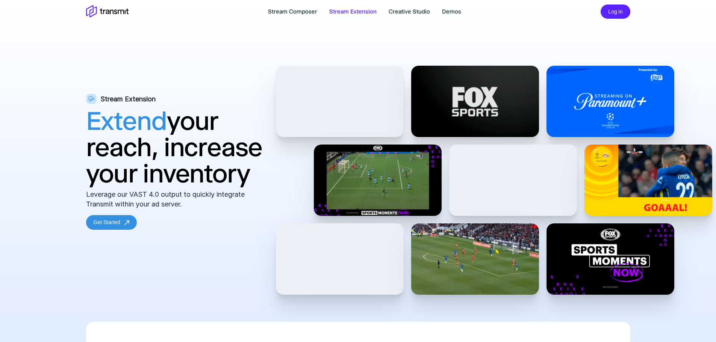
click at [0, 132] on div "Stream Extension Extend your reach, increase your inventory Leverage our VAST 4…" at bounding box center [358, 194] width 716 height 256
click at [0, 195] on div "Stream Extension Extend your reach, increase your inventory Leverage our VAST 4…" at bounding box center [358, 194] width 716 height 256
click at [0, 208] on div "Stream Extension Extend your reach, increase your inventory Leverage our VAST 4…" at bounding box center [358, 194] width 716 height 256
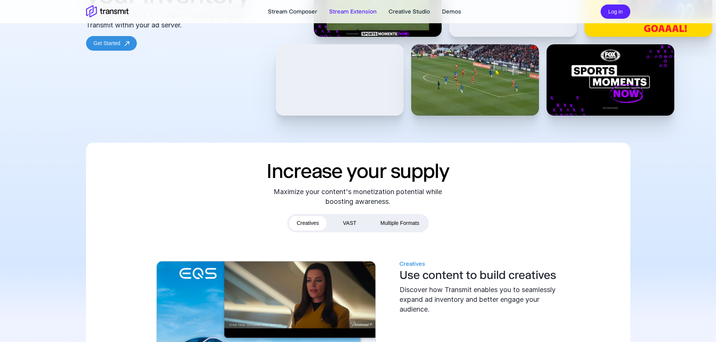
scroll to position [225, 0]
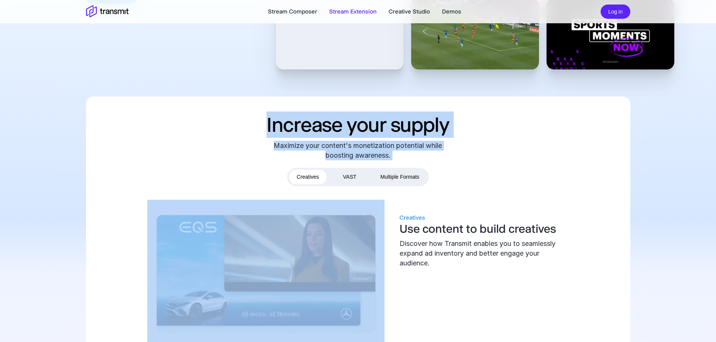
drag, startPoint x: 265, startPoint y: 114, endPoint x: 205, endPoint y: 162, distance: 76.4
click at [205, 162] on div "Increase your supply Maximize your content's monetization potential while boost…" at bounding box center [358, 231] width 544 height 269
click at [222, 145] on div "Increase your supply Maximize your content's monetization potential while boost…" at bounding box center [358, 231] width 544 height 269
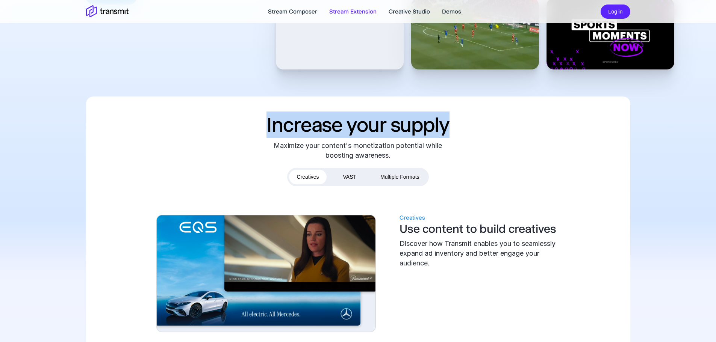
drag, startPoint x: 267, startPoint y: 119, endPoint x: 453, endPoint y: 134, distance: 186.2
click at [453, 134] on div "Increase your supply Maximize your content's monetization potential while boost…" at bounding box center [358, 231] width 544 height 269
click at [455, 136] on div "Increase your supply Maximize your content's monetization potential while boost…" at bounding box center [358, 231] width 544 height 269
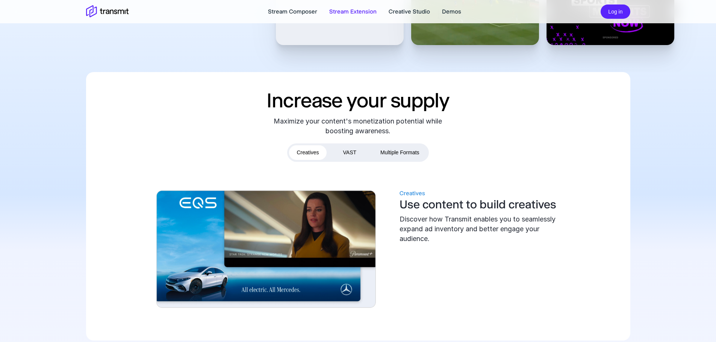
scroll to position [263, 0]
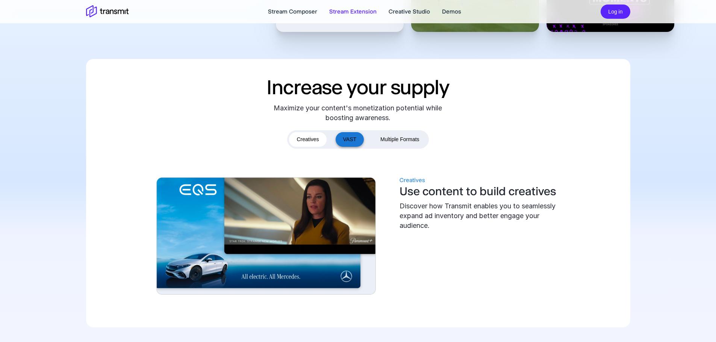
click at [341, 140] on button "VAST" at bounding box center [349, 139] width 29 height 15
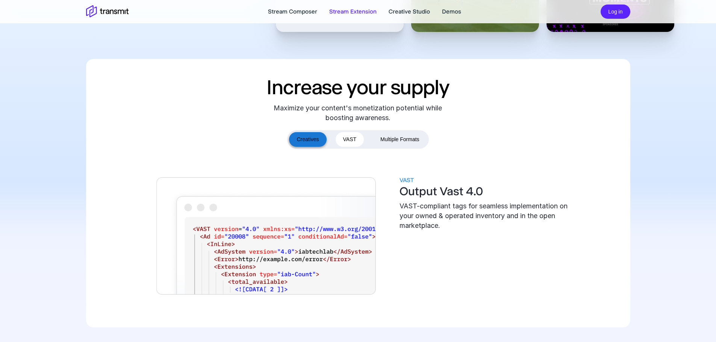
click at [316, 133] on button "Creatives" at bounding box center [307, 139] width 37 height 15
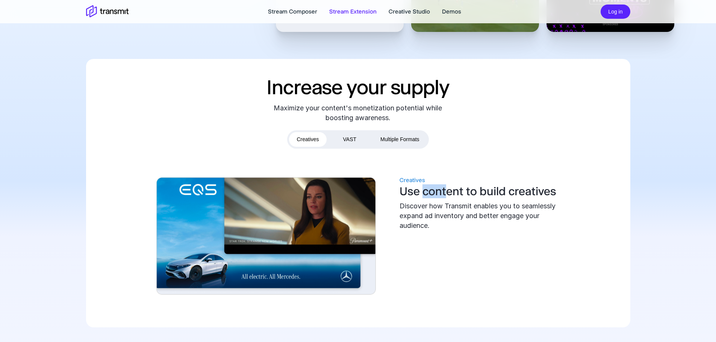
drag, startPoint x: 421, startPoint y: 194, endPoint x: 449, endPoint y: 193, distance: 27.8
click at [448, 193] on h3 "Use content to build creatives" at bounding box center [483, 192] width 169 height 14
click at [470, 194] on h3 "Use content to build creatives" at bounding box center [483, 192] width 169 height 14
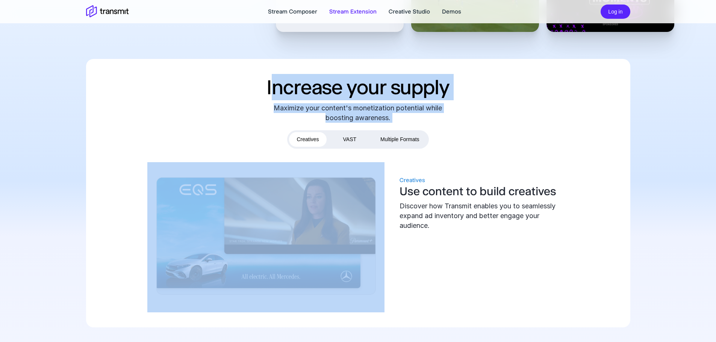
drag, startPoint x: 272, startPoint y: 75, endPoint x: 298, endPoint y: 165, distance: 93.9
click at [259, 152] on div "Increase your supply Maximize your content's monetization potential while boost…" at bounding box center [358, 193] width 544 height 269
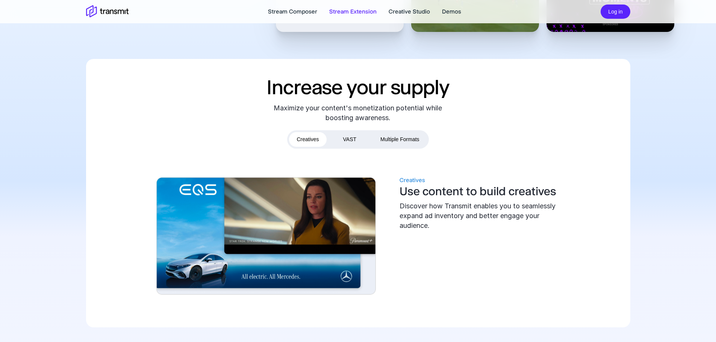
click at [530, 228] on div "Discover how Transmit enables you to seamlessly expand ad inventory and better …" at bounding box center [483, 215] width 169 height 29
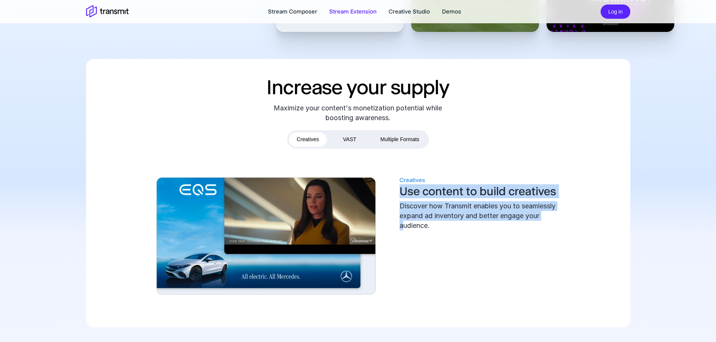
drag, startPoint x: 400, startPoint y: 185, endPoint x: 406, endPoint y: 225, distance: 41.1
click at [405, 225] on div "Creatives Use content to build creatives Discover how Transmit enables you to s…" at bounding box center [483, 203] width 169 height 55
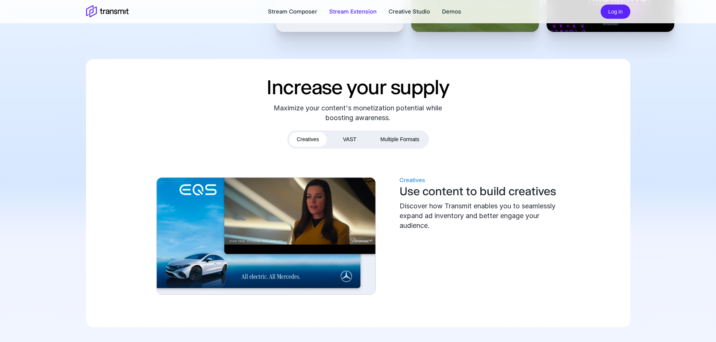
drag, startPoint x: 414, startPoint y: 227, endPoint x: 436, endPoint y: 228, distance: 22.2
click at [414, 227] on div "Discover how Transmit enables you to seamlessly expand ad inventory and better …" at bounding box center [483, 215] width 169 height 29
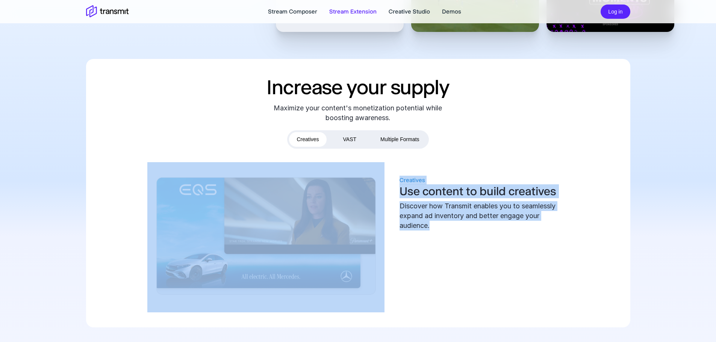
drag, startPoint x: 436, startPoint y: 228, endPoint x: 381, endPoint y: 212, distance: 57.1
click at [374, 212] on div "Creatives Use content to build creatives Discover how Transmit enables you to s…" at bounding box center [357, 237] width 421 height 150
drag, startPoint x: 428, startPoint y: 211, endPoint x: 390, endPoint y: 177, distance: 51.1
click at [428, 211] on div "Discover how Transmit enables you to seamlessly expand ad inventory and better …" at bounding box center [483, 215] width 169 height 29
click at [344, 134] on button "VAST" at bounding box center [349, 139] width 29 height 15
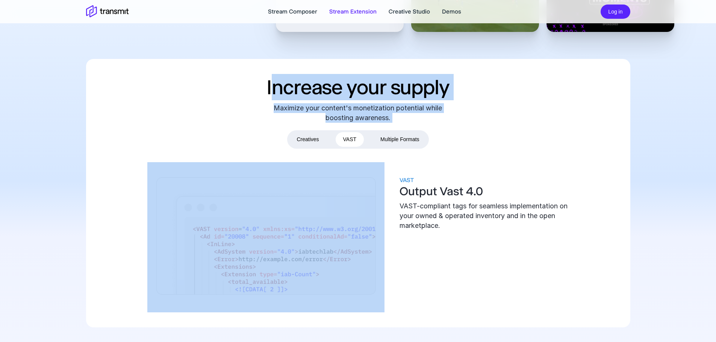
drag, startPoint x: 269, startPoint y: 81, endPoint x: 228, endPoint y: 151, distance: 81.2
click at [260, 140] on div "Increase your supply Maximize your content's monetization potential while boost…" at bounding box center [358, 193] width 544 height 269
click at [0, 199] on div "Increase your supply Maximize your content's monetization potential while boost…" at bounding box center [358, 193] width 716 height 269
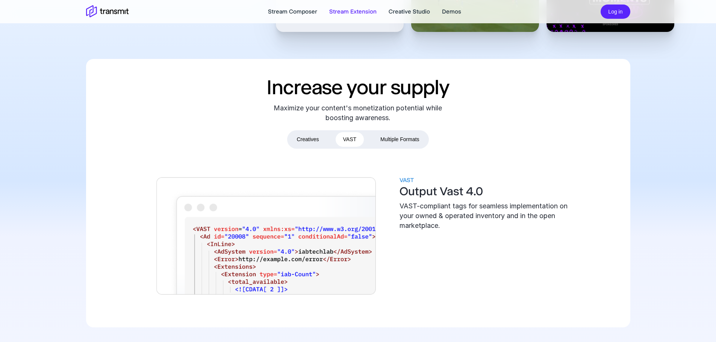
click at [0, 250] on div "Increase your supply Maximize your content's monetization potential while boost…" at bounding box center [358, 193] width 716 height 269
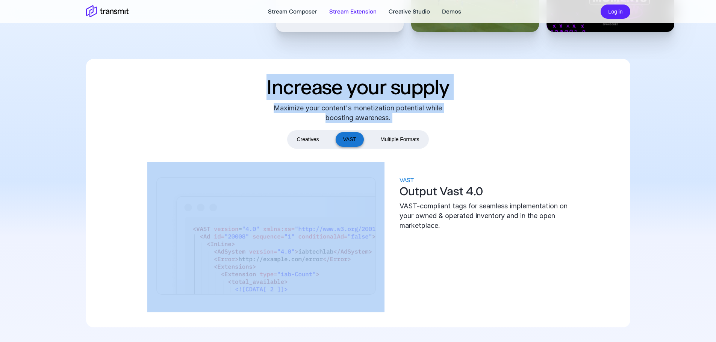
drag, startPoint x: 269, startPoint y: 80, endPoint x: 349, endPoint y: 132, distance: 96.0
click at [324, 139] on div "Increase your supply Maximize your content's monetization potential while boost…" at bounding box center [358, 193] width 544 height 269
click at [439, 114] on div "Maximize your content's monetization potential while boosting awareness." at bounding box center [357, 113] width 169 height 20
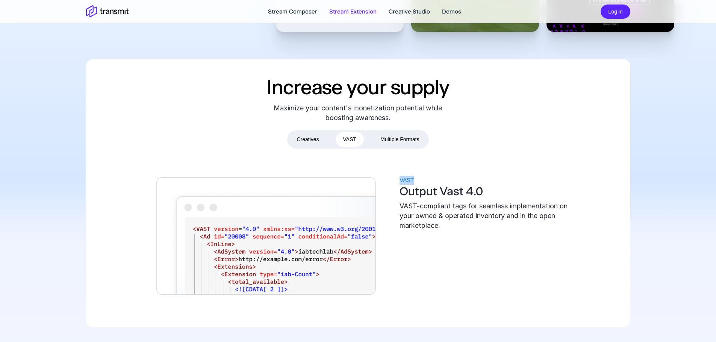
drag, startPoint x: 399, startPoint y: 178, endPoint x: 433, endPoint y: 183, distance: 33.7
click at [433, 183] on div "VAST" at bounding box center [483, 180] width 169 height 9
click at [442, 184] on div "VAST" at bounding box center [483, 180] width 169 height 9
click at [409, 146] on button "Multiple Formats" at bounding box center [400, 139] width 54 height 15
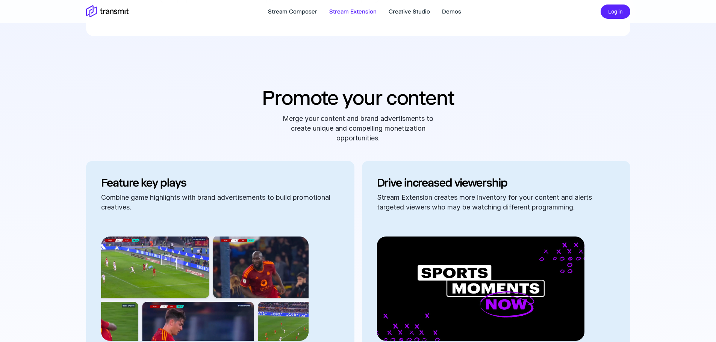
scroll to position [563, 0]
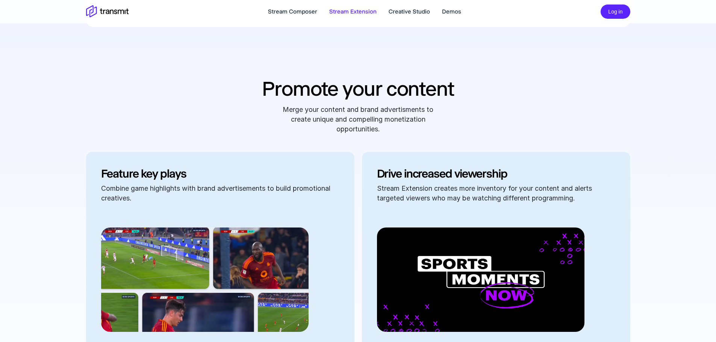
drag, startPoint x: 99, startPoint y: 148, endPoint x: 96, endPoint y: 170, distance: 22.0
click at [96, 170] on div "Promote your content Merge your content and brand advertisments to create uniqu…" at bounding box center [358, 220] width 544 height 290
drag, startPoint x: 101, startPoint y: 162, endPoint x: 0, endPoint y: 192, distance: 105.1
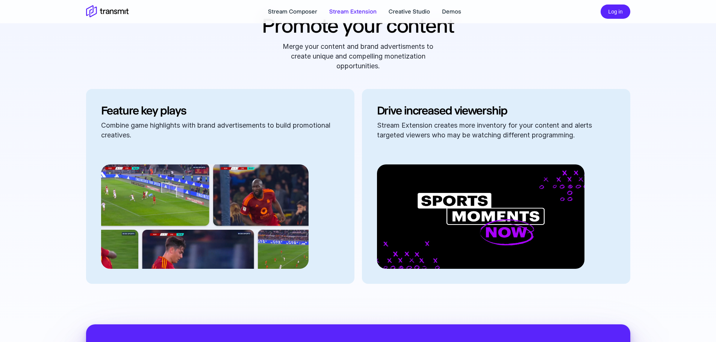
scroll to position [639, 0]
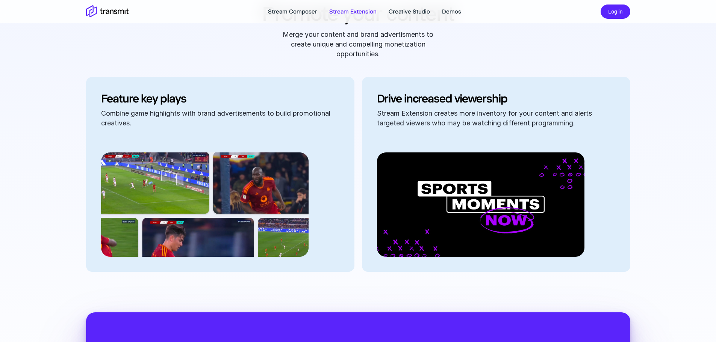
drag, startPoint x: 383, startPoint y: 95, endPoint x: 384, endPoint y: 107, distance: 12.0
click at [384, 107] on div "Drive increased viewership Stream Extension creates more inventory for your con…" at bounding box center [496, 102] width 268 height 51
drag, startPoint x: 93, startPoint y: 78, endPoint x: 0, endPoint y: 95, distance: 94.7
drag, startPoint x: 0, startPoint y: 118, endPoint x: 11, endPoint y: 133, distance: 18.9
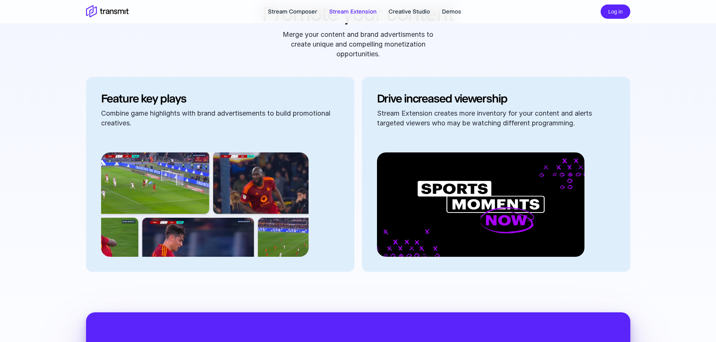
drag, startPoint x: 0, startPoint y: 322, endPoint x: 0, endPoint y: 340, distance: 18.4
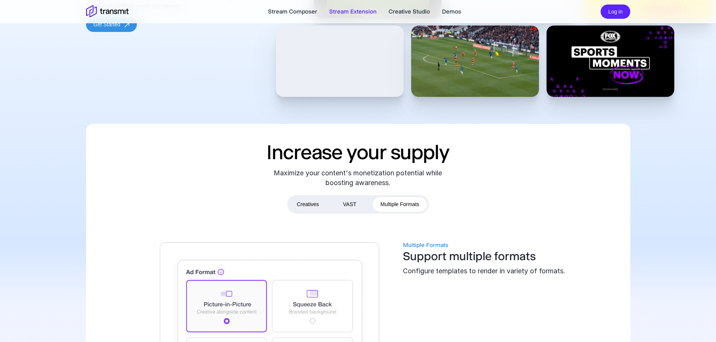
scroll to position [0, 0]
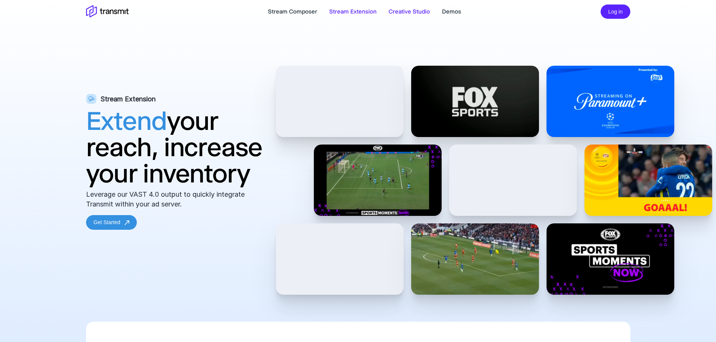
click at [398, 9] on link "Creative Studio" at bounding box center [408, 11] width 41 height 9
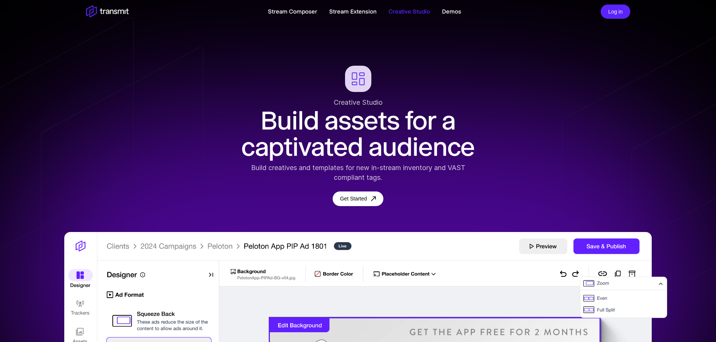
drag, startPoint x: 400, startPoint y: 116, endPoint x: 406, endPoint y: 115, distance: 5.7
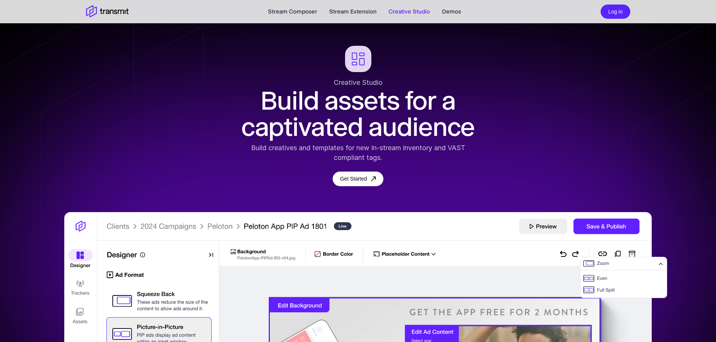
scroll to position [38, 0]
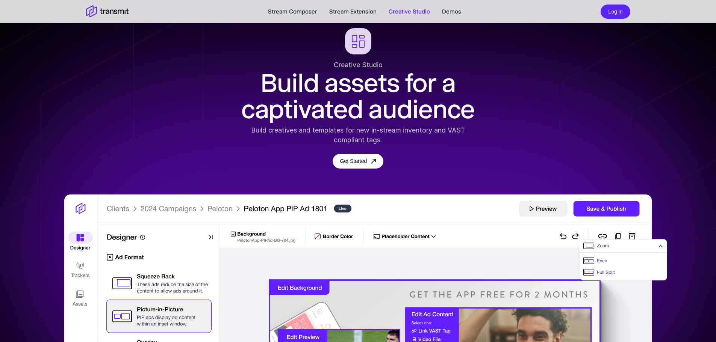
click at [361, 82] on h1 "Build assets for a captivated audience" at bounding box center [358, 96] width 244 height 53
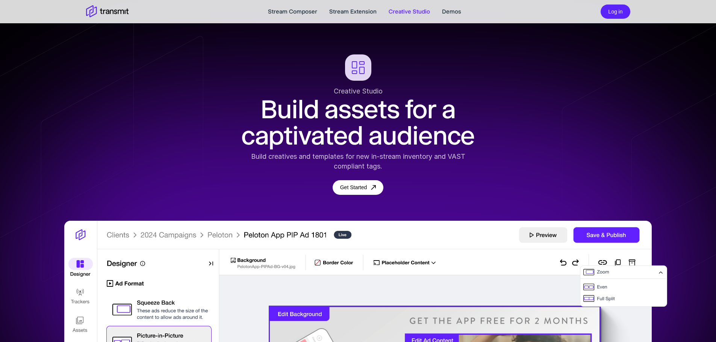
scroll to position [0, 0]
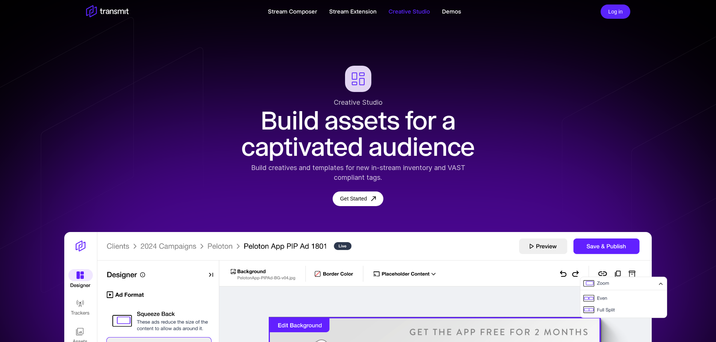
click at [466, 120] on h1 "Build assets for a captivated audience" at bounding box center [358, 133] width 244 height 53
drag, startPoint x: 513, startPoint y: 142, endPoint x: 502, endPoint y: 139, distance: 11.5
click at [506, 142] on div "Creative Studio Build assets for a captivated audience Build creatives and temp…" at bounding box center [358, 136] width 716 height 140
drag, startPoint x: 450, startPoint y: 115, endPoint x: 429, endPoint y: 102, distance: 25.3
click at [429, 102] on div "Creative Studio" at bounding box center [358, 103] width 244 height 10
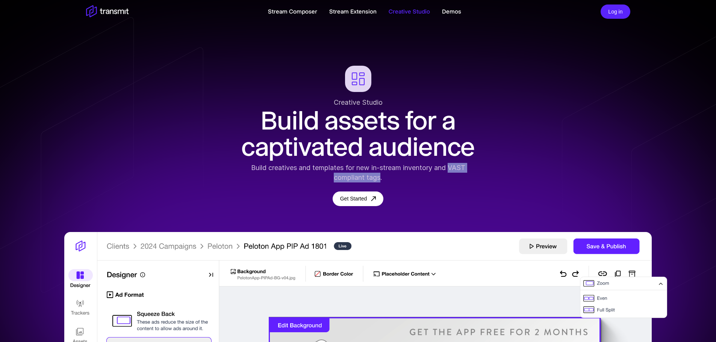
drag, startPoint x: 451, startPoint y: 166, endPoint x: 379, endPoint y: 178, distance: 72.4
click at [379, 178] on div "Build creatives and templates for new in-stream inventory and VAST compliant ta…" at bounding box center [358, 173] width 244 height 20
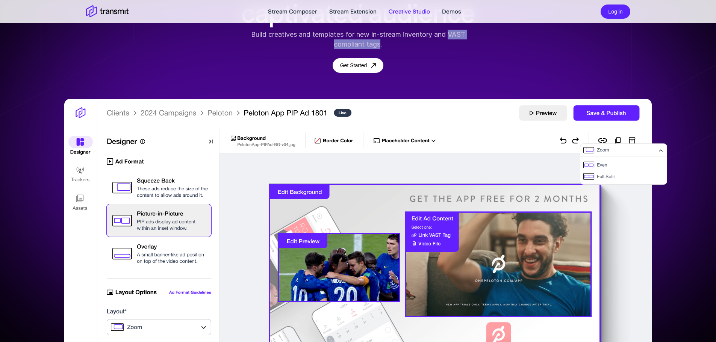
scroll to position [150, 0]
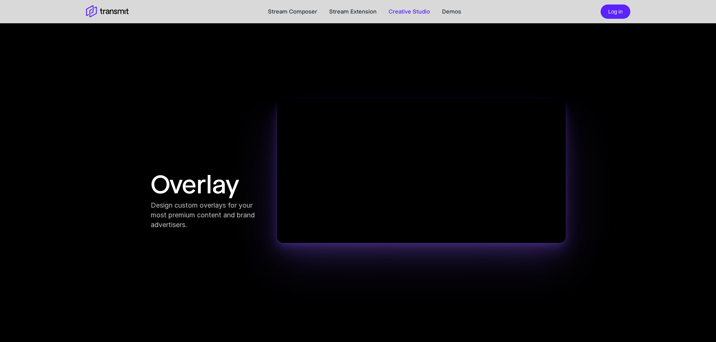
scroll to position [1286, 0]
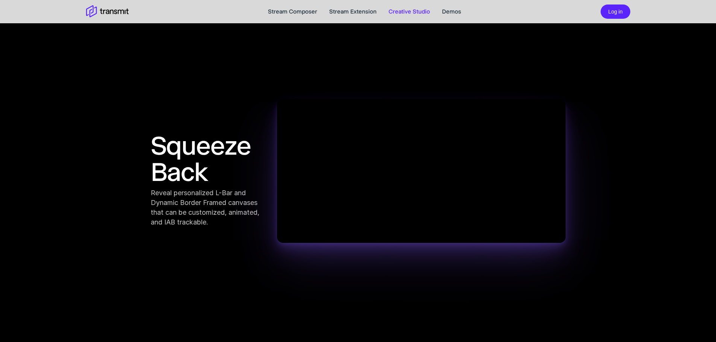
scroll to position [986, 0]
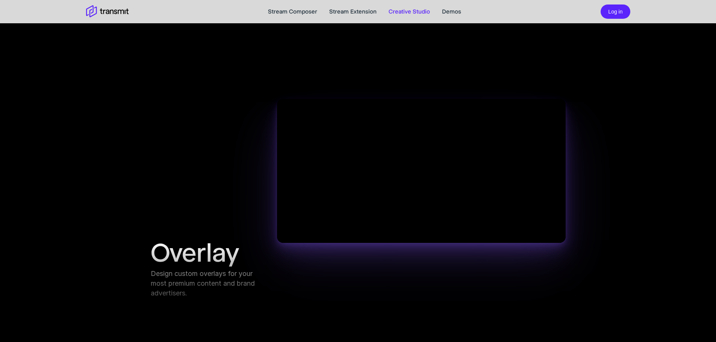
scroll to position [1361, 0]
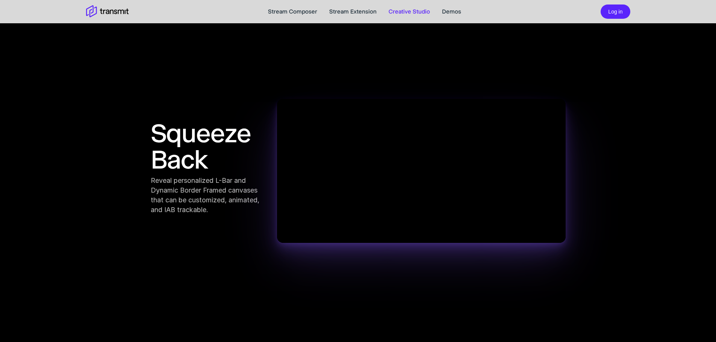
scroll to position [986, 0]
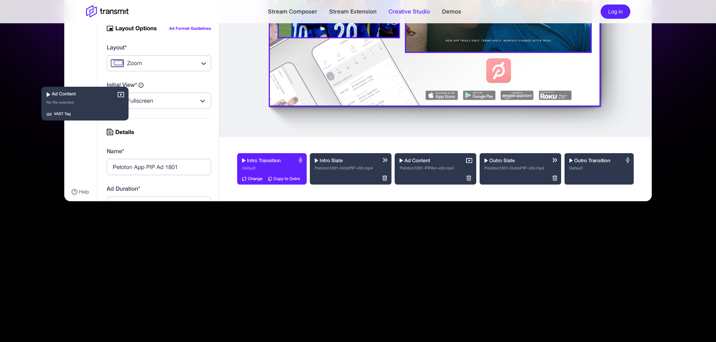
scroll to position [347, 0]
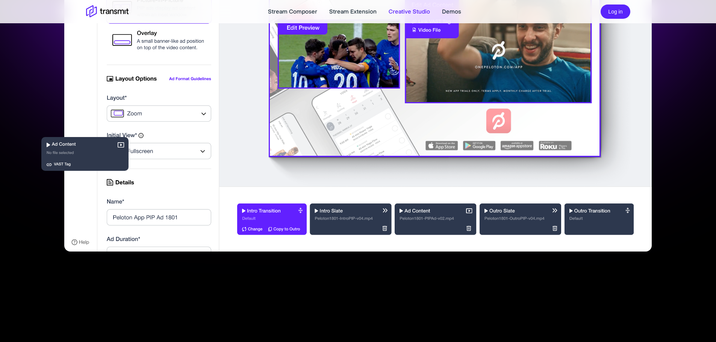
click at [46, 145] on img at bounding box center [84, 154] width 87 height 34
click at [120, 145] on img at bounding box center [84, 154] width 87 height 34
click at [191, 151] on img at bounding box center [357, 68] width 587 height 367
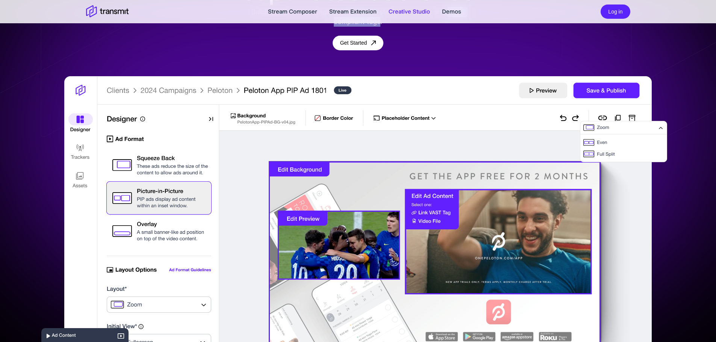
scroll to position [150, 0]
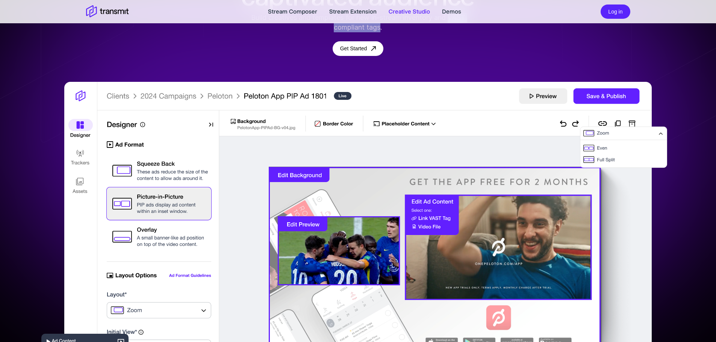
click at [291, 178] on img at bounding box center [357, 265] width 587 height 367
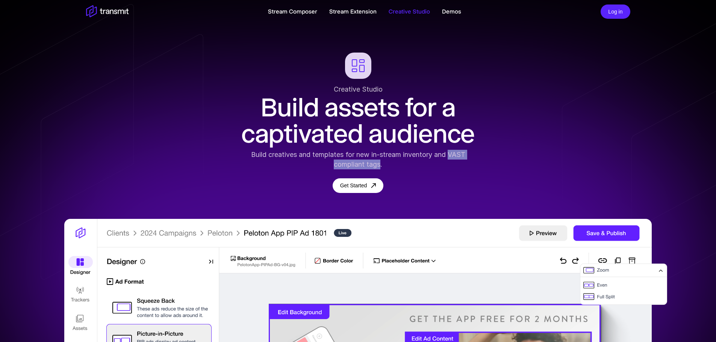
scroll to position [0, 0]
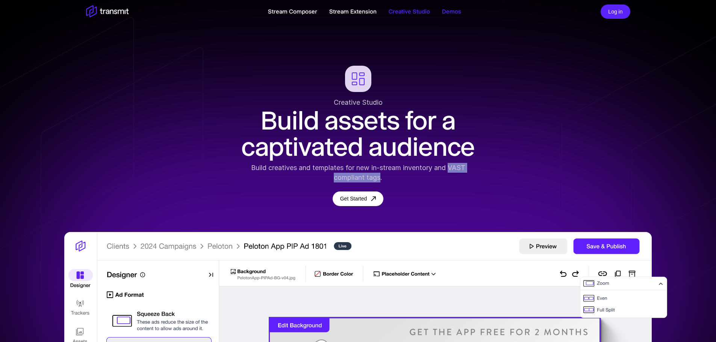
click at [448, 11] on link "Demos" at bounding box center [451, 11] width 19 height 9
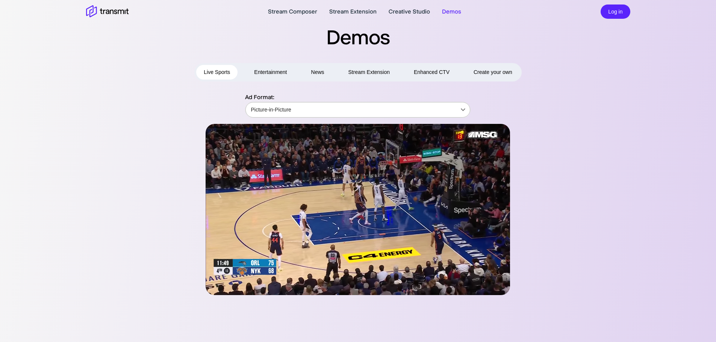
click at [383, 108] on body "Stream Composer Stream Extension Creative Studio Demos Log in Demos Live Sports…" at bounding box center [358, 171] width 716 height 342
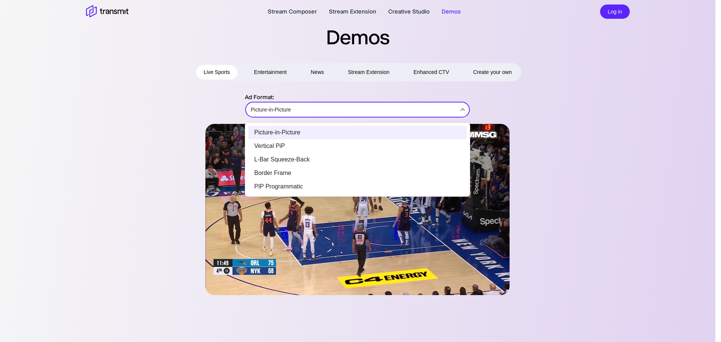
click at [383, 108] on div at bounding box center [360, 171] width 721 height 342
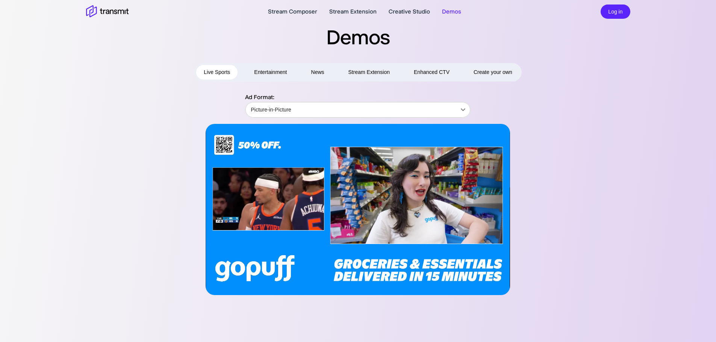
drag, startPoint x: 0, startPoint y: 181, endPoint x: 0, endPoint y: 223, distance: 42.1
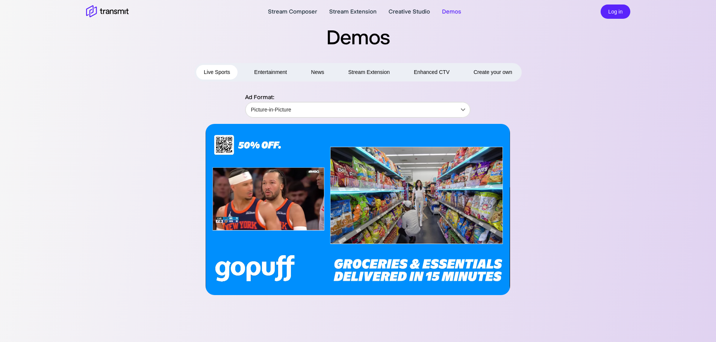
click at [0, 183] on section "Demos Live Sports Entertainment News Stream Extension Enhanced CTV Create your …" at bounding box center [358, 147] width 716 height 295
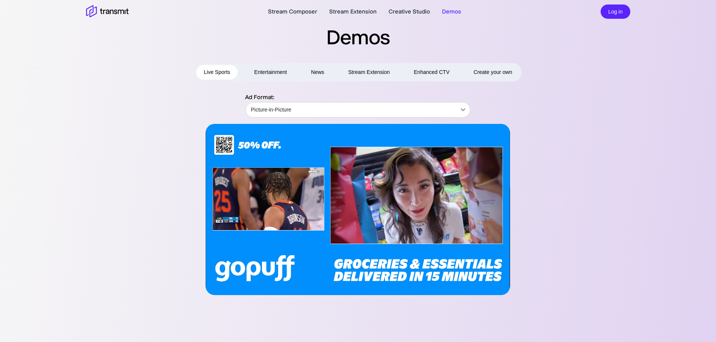
click at [0, 273] on section "Demos Live Sports Entertainment News Stream Extension Enhanced CTV Create your …" at bounding box center [358, 147] width 716 height 295
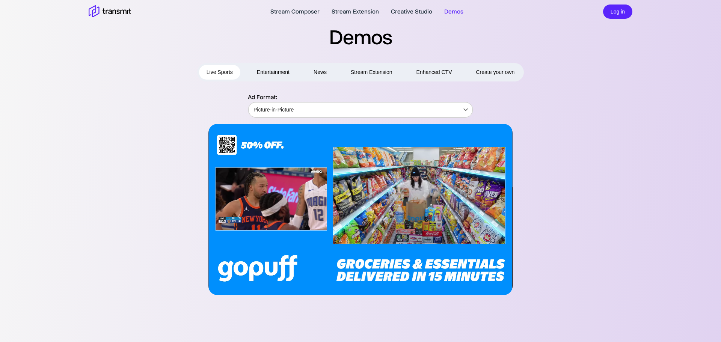
click at [279, 109] on body "Stream Composer Stream Extension Creative Studio Demos Log in Demos Live Sports…" at bounding box center [360, 171] width 721 height 342
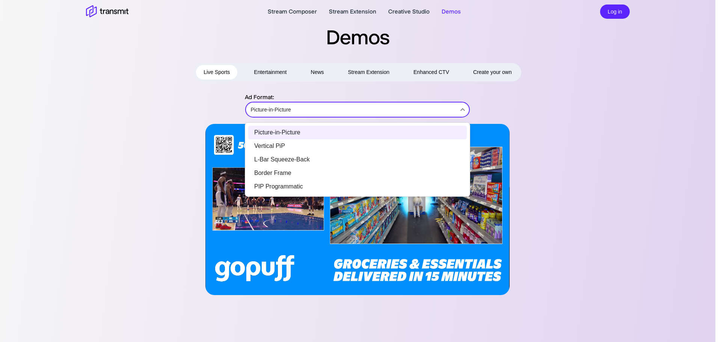
click at [274, 142] on li "Vertical PiP" at bounding box center [357, 146] width 219 height 14
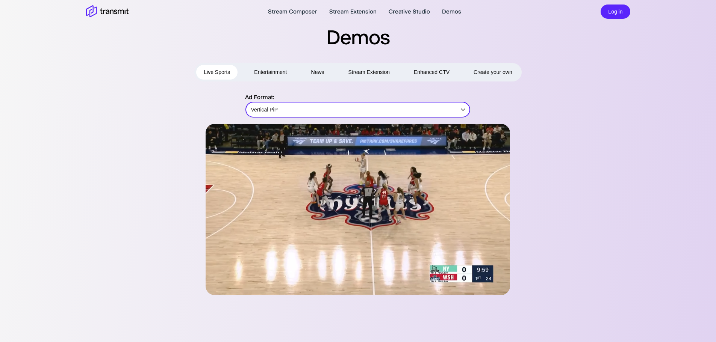
click at [134, 108] on div "Ad Format: Vertical PiP Vertical PiP ​" at bounding box center [358, 194] width 544 height 202
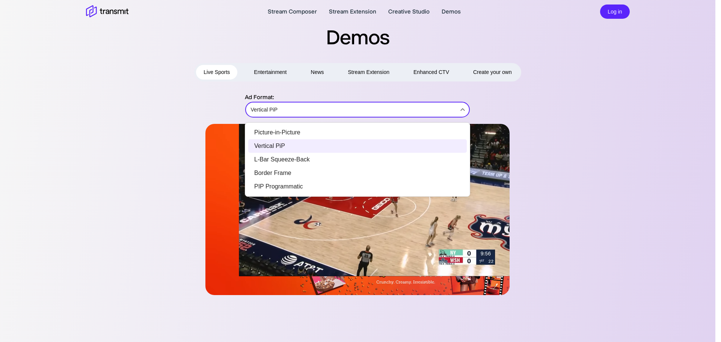
click at [296, 107] on body "Stream Composer Stream Extension Creative Studio Demos Log in Demos Live Sports…" at bounding box center [360, 171] width 721 height 342
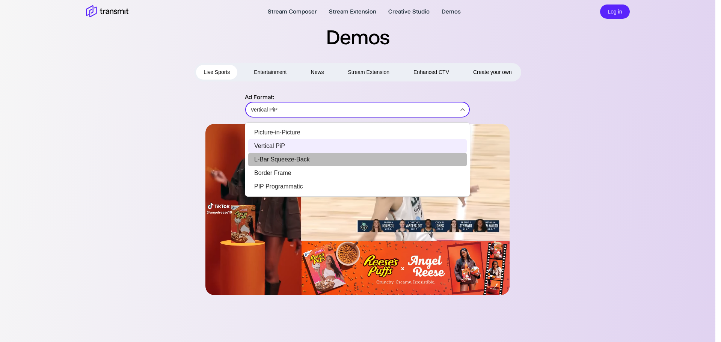
click at [278, 157] on li "L-Bar Squeeze-Back" at bounding box center [357, 160] width 219 height 14
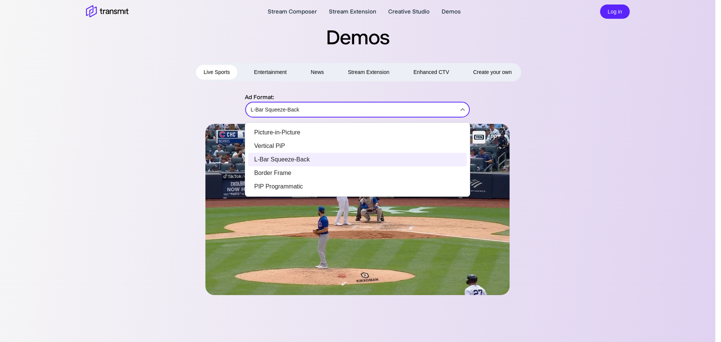
click at [274, 111] on body "Stream Composer Stream Extension Creative Studio Demos Log in Demos Live Sports…" at bounding box center [360, 171] width 721 height 342
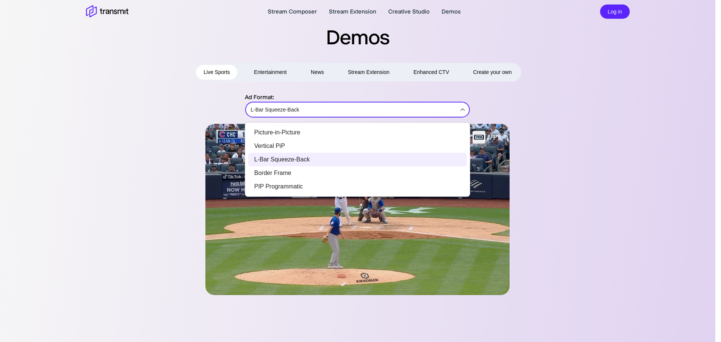
click at [262, 170] on li "Border Frame" at bounding box center [357, 173] width 219 height 14
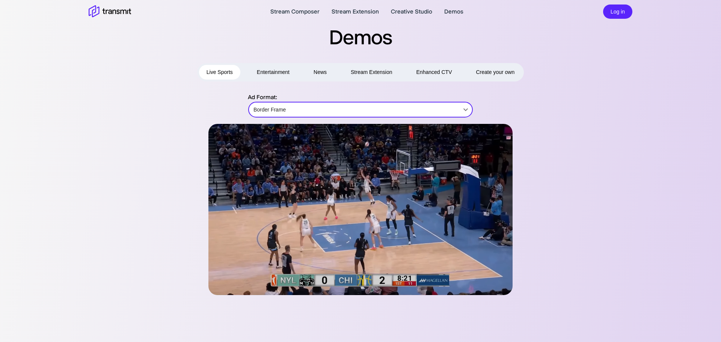
click at [307, 113] on body "Stream Composer Stream Extension Creative Studio Demos Log in Demos Live Sports…" at bounding box center [360, 171] width 721 height 342
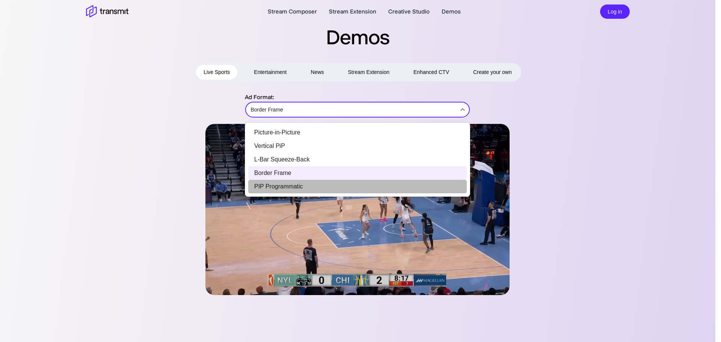
click at [273, 184] on li "PIP Programmatic" at bounding box center [357, 187] width 219 height 14
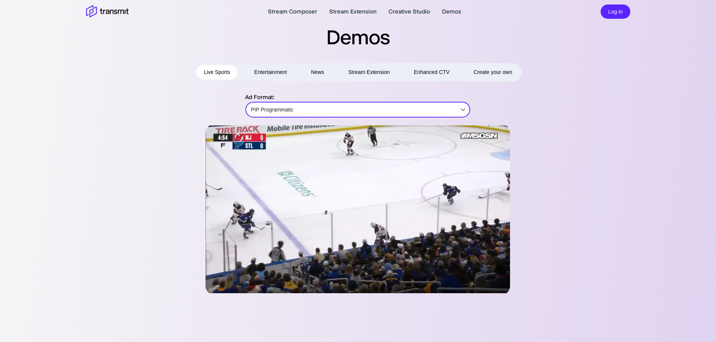
drag, startPoint x: 0, startPoint y: 88, endPoint x: 0, endPoint y: 121, distance: 33.8
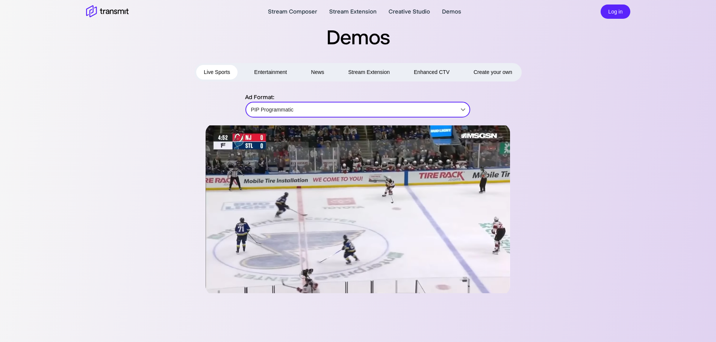
click at [0, 89] on section "Demos Live Sports Entertainment News Stream Extension Enhanced CTV Create your …" at bounding box center [358, 147] width 716 height 295
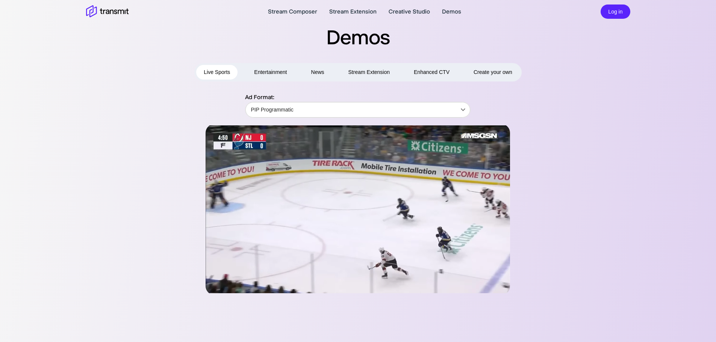
drag, startPoint x: 0, startPoint y: 208, endPoint x: 7, endPoint y: 213, distance: 8.9
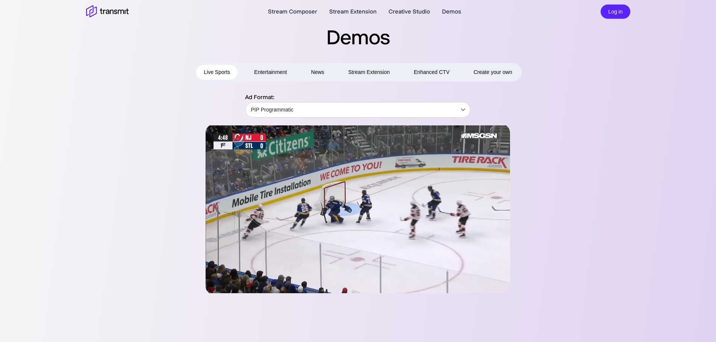
click at [0, 210] on section "Demos Live Sports Entertainment News Stream Extension Enhanced CTV Create your …" at bounding box center [358, 147] width 716 height 295
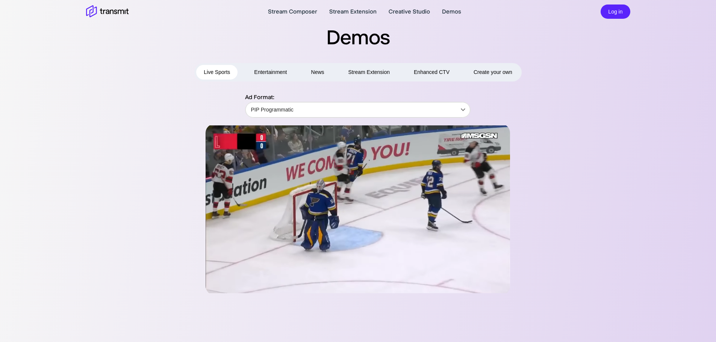
click at [0, 301] on main "Stream Composer Stream Extension Creative Studio Demos Log in Demos Live Sports…" at bounding box center [358, 221] width 716 height 443
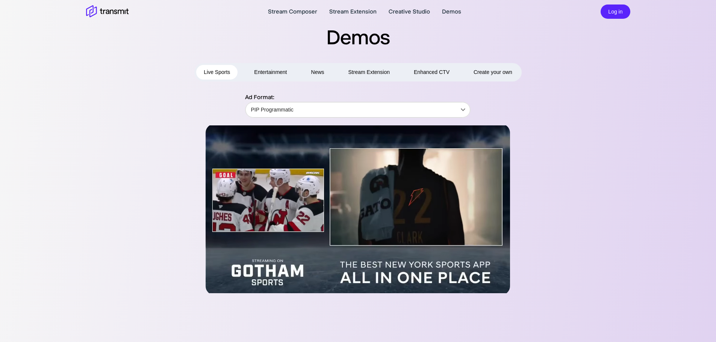
click at [0, 207] on section "Demos Live Sports Entertainment News Stream Extension Enhanced CTV Create your …" at bounding box center [358, 147] width 716 height 295
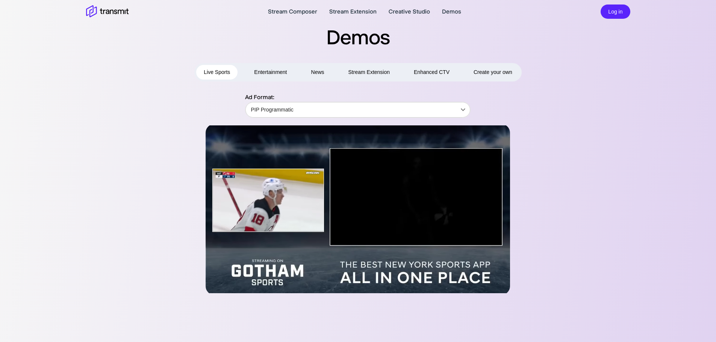
click at [83, 129] on div "Live Sports Entertainment News Stream Extension Enhanced CTV Create your own Ad…" at bounding box center [357, 179] width 577 height 232
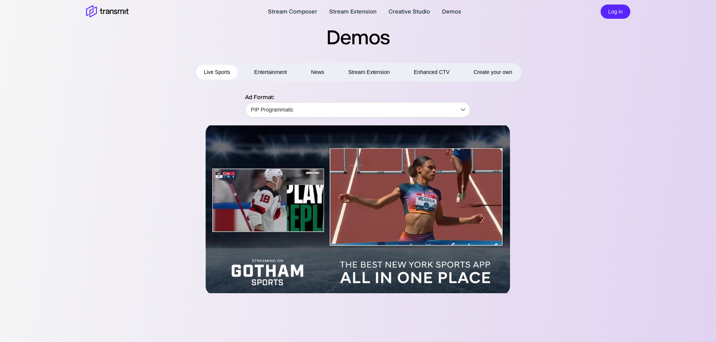
click at [267, 75] on button "Entertainment" at bounding box center [270, 72] width 48 height 15
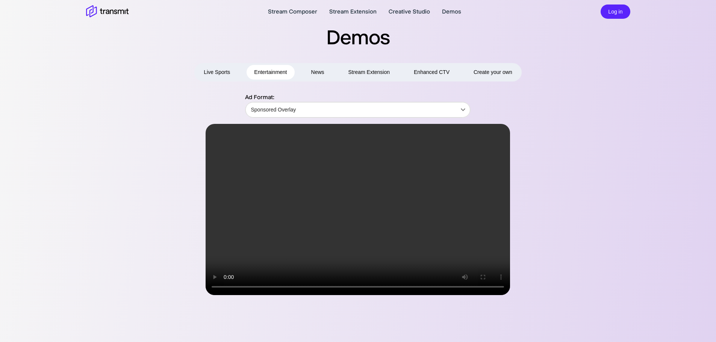
click at [0, 71] on section "Demos Live Sports Entertainment News Stream Extension Enhanced CTV Create your …" at bounding box center [358, 147] width 716 height 295
click at [0, 168] on section "Demos Live Sports Entertainment News Stream Extension Enhanced CTV Create your …" at bounding box center [358, 147] width 716 height 295
drag, startPoint x: 0, startPoint y: 255, endPoint x: 8, endPoint y: 254, distance: 8.0
click at [0, 256] on section "Demos Live Sports Entertainment News Stream Extension Enhanced CTV Create your …" at bounding box center [358, 147] width 716 height 295
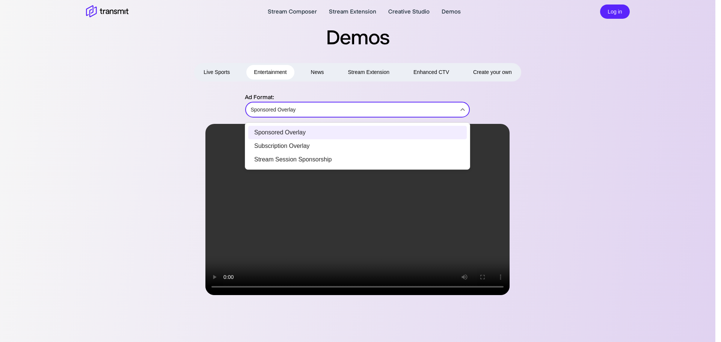
click at [276, 107] on body "Stream Composer Stream Extension Creative Studio Demos Log in Demos Live Sports…" at bounding box center [360, 171] width 721 height 342
click at [157, 96] on div at bounding box center [360, 171] width 721 height 342
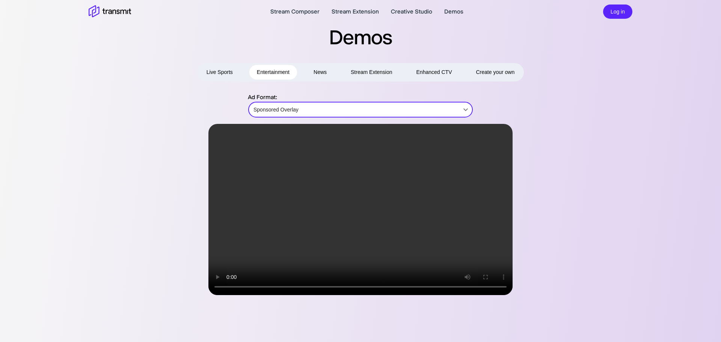
click at [264, 107] on body "Stream Composer Stream Extension Creative Studio Demos Log in Demos Live Sports…" at bounding box center [360, 171] width 721 height 342
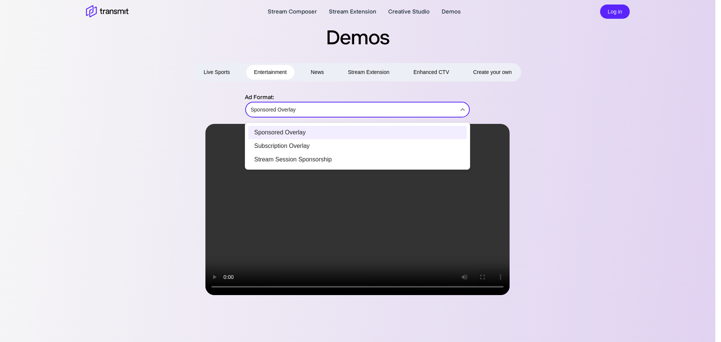
click at [284, 148] on li "Subscription Overlay" at bounding box center [357, 146] width 219 height 14
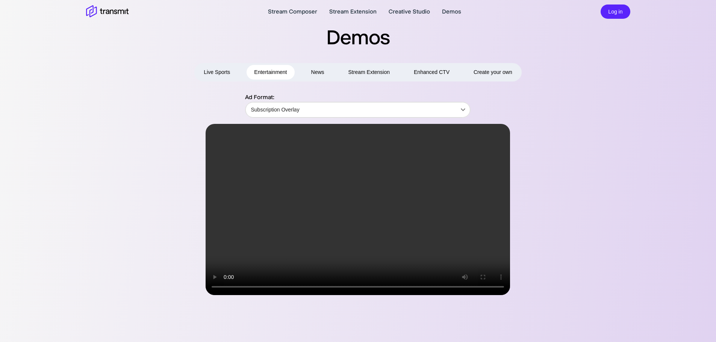
click at [0, 132] on section "Demos Live Sports Entertainment News Stream Extension Enhanced CTV Create your …" at bounding box center [358, 147] width 716 height 295
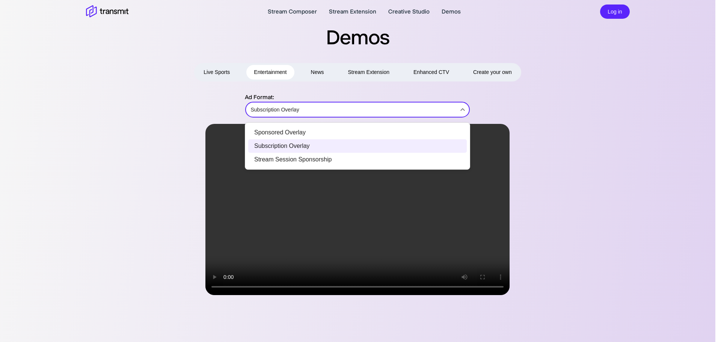
click at [282, 109] on body "Stream Composer Stream Extension Creative Studio Demos Log in Demos Live Sports…" at bounding box center [360, 171] width 721 height 342
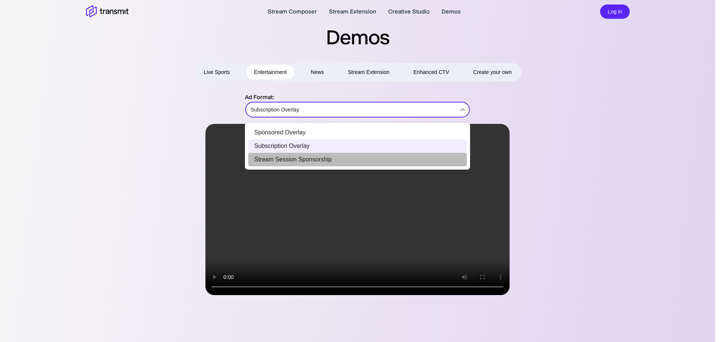
click at [280, 157] on li "Stream Session Sponsorship" at bounding box center [357, 160] width 219 height 14
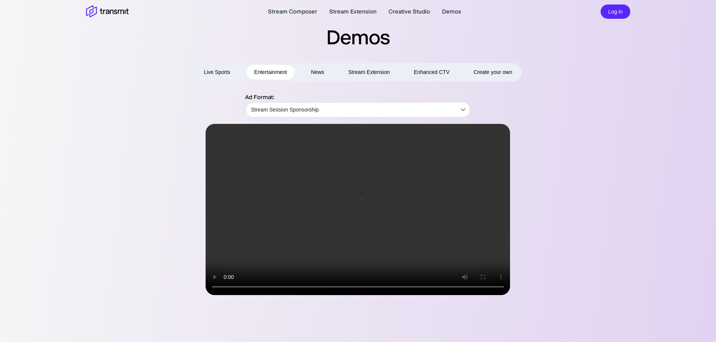
click at [0, 107] on section "Demos Live Sports Entertainment News Stream Extension Enhanced CTV Create your …" at bounding box center [358, 147] width 716 height 295
click at [0, 300] on main "Stream Composer Stream Extension Creative Studio Demos Log in Demos Live Sports…" at bounding box center [358, 221] width 716 height 443
click at [315, 70] on button "News" at bounding box center [317, 72] width 28 height 15
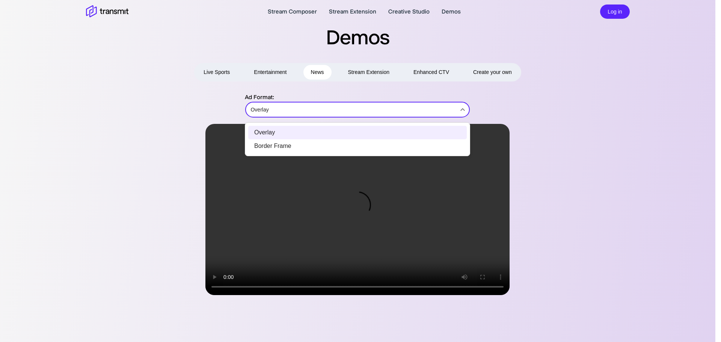
click at [315, 114] on body "Stream Composer Stream Extension Creative Studio Demos Log in Demos Live Sports…" at bounding box center [360, 171] width 721 height 342
click at [315, 111] on div at bounding box center [360, 171] width 721 height 342
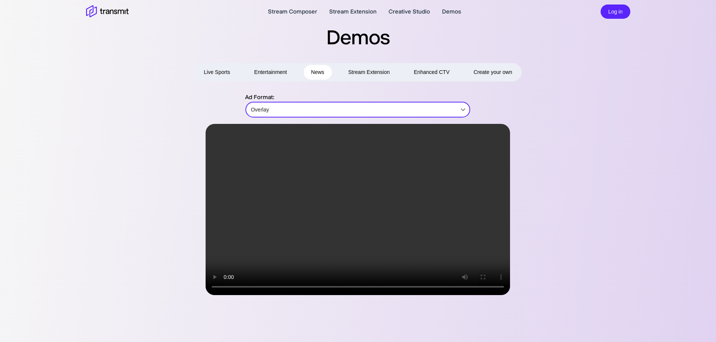
click at [365, 73] on button "Stream Extension" at bounding box center [369, 72] width 57 height 15
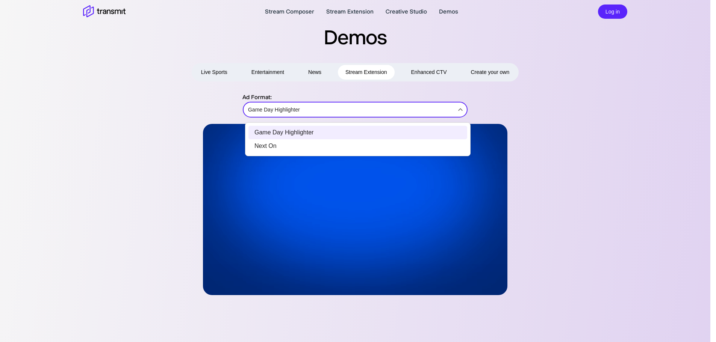
click at [339, 115] on body "Stream Composer Stream Extension Creative Studio Demos Log in Demos Live Sports…" at bounding box center [358, 171] width 716 height 342
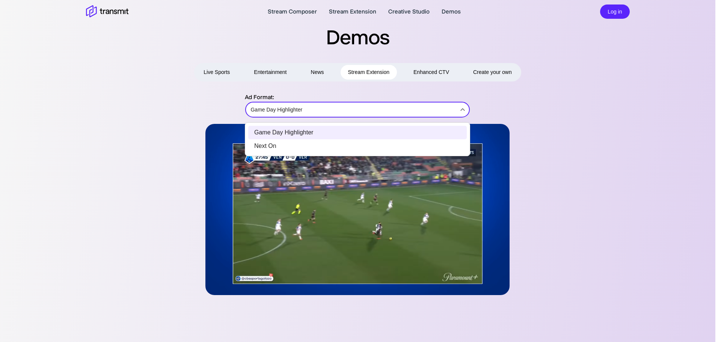
click at [294, 146] on li "Next On" at bounding box center [357, 146] width 219 height 14
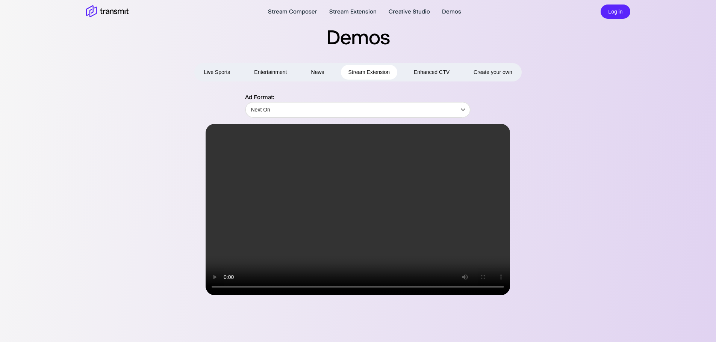
click at [437, 74] on button "Enhanced CTV" at bounding box center [431, 72] width 51 height 15
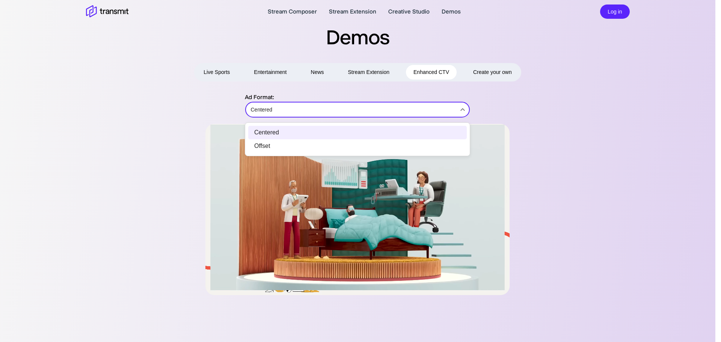
click at [306, 108] on body "Stream Composer Stream Extension Creative Studio Demos Log in Demos Live Sports…" at bounding box center [360, 171] width 721 height 342
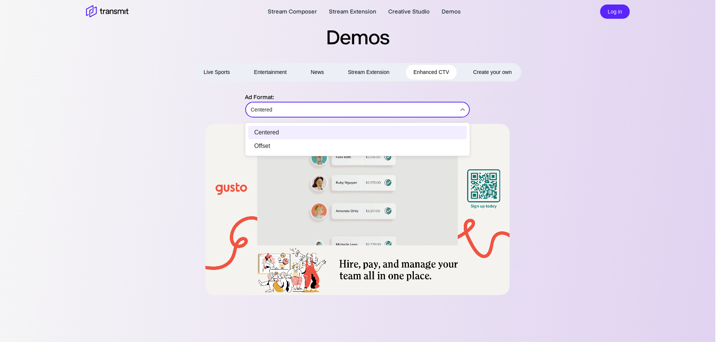
click at [306, 108] on div at bounding box center [360, 171] width 721 height 342
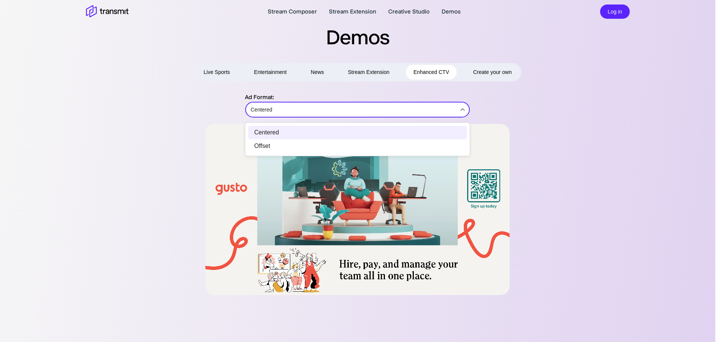
click at [279, 111] on body "Stream Composer Stream Extension Creative Studio Demos Log in Demos Live Sports…" at bounding box center [360, 171] width 721 height 342
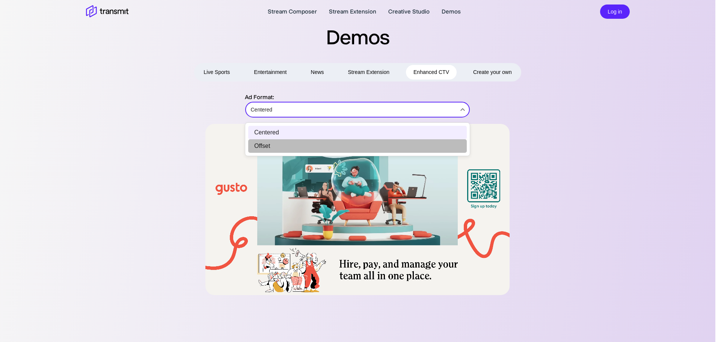
click at [261, 143] on li "Offset" at bounding box center [357, 146] width 219 height 14
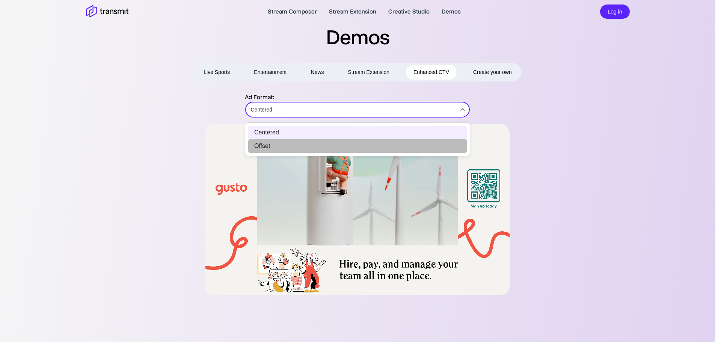
type input "Offset"
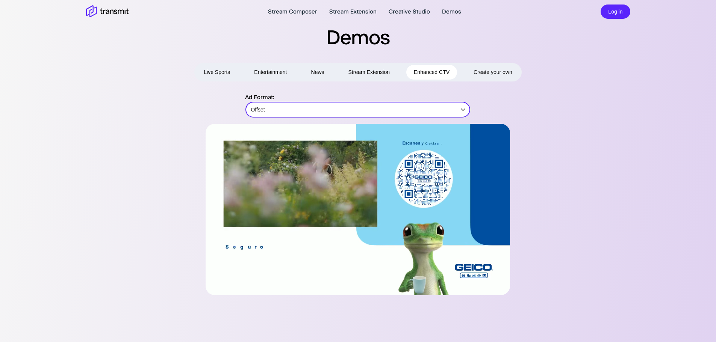
click at [491, 73] on span "Create your own" at bounding box center [492, 72] width 39 height 9
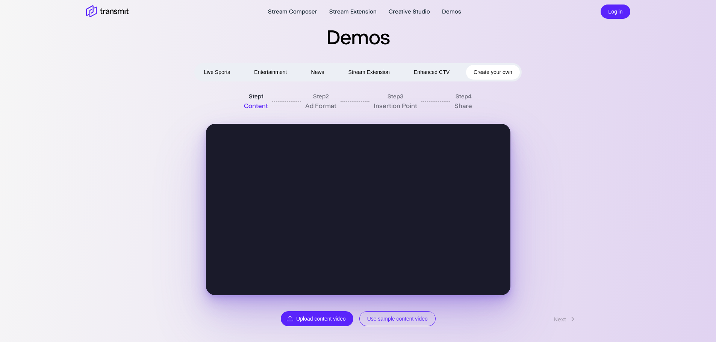
click at [217, 69] on button "Live Sports" at bounding box center [216, 72] width 41 height 15
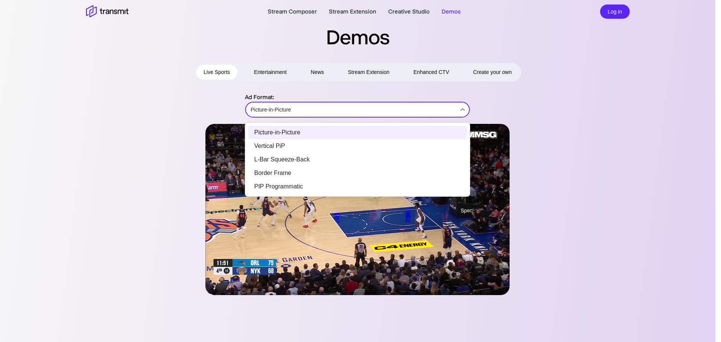
click at [276, 110] on body "Stream Composer Stream Extension Creative Studio Demos Log in Demos Live Sports…" at bounding box center [360, 171] width 721 height 342
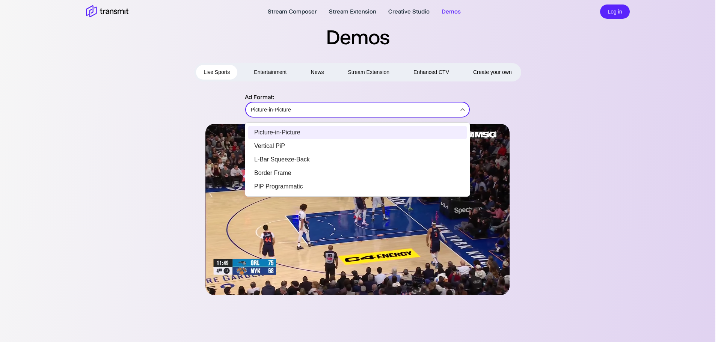
click at [270, 131] on li "Picture-in-Picture" at bounding box center [357, 133] width 219 height 14
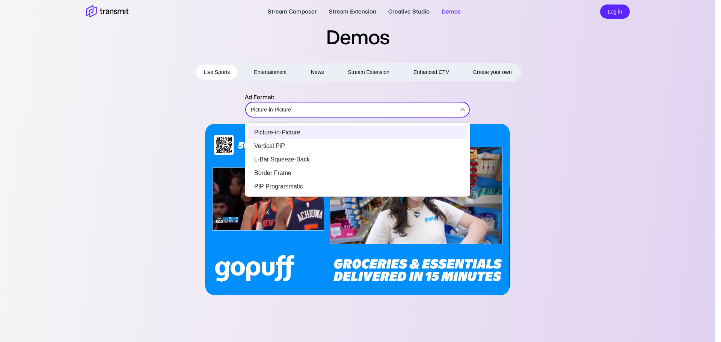
click at [273, 109] on body "Stream Composer Stream Extension Creative Studio Demos Log in Demos Live Sports…" at bounding box center [360, 171] width 721 height 342
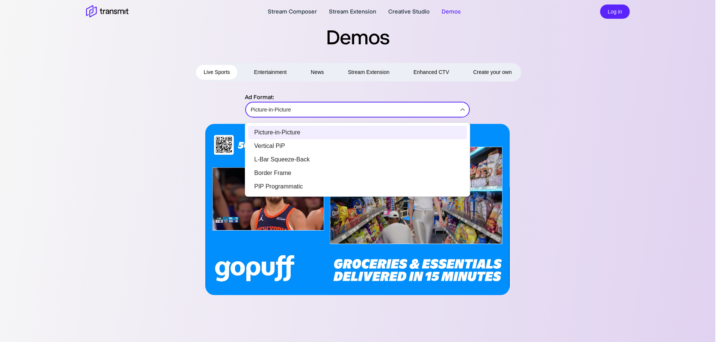
click at [293, 189] on li "PIP Programmatic" at bounding box center [357, 187] width 219 height 14
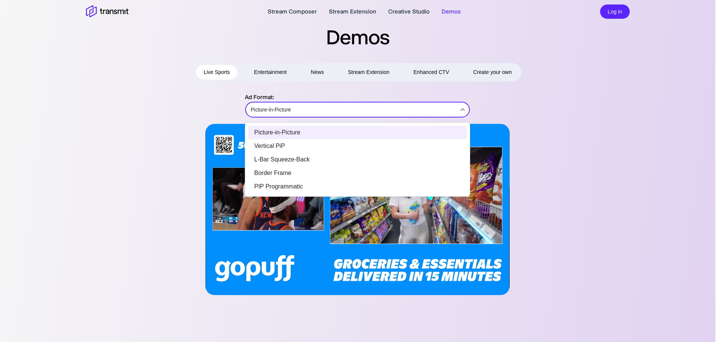
type input "PIP Programmatic"
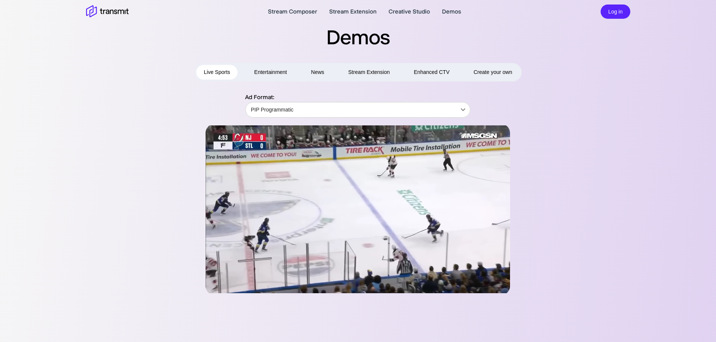
drag, startPoint x: 211, startPoint y: 127, endPoint x: 207, endPoint y: 127, distance: 4.1
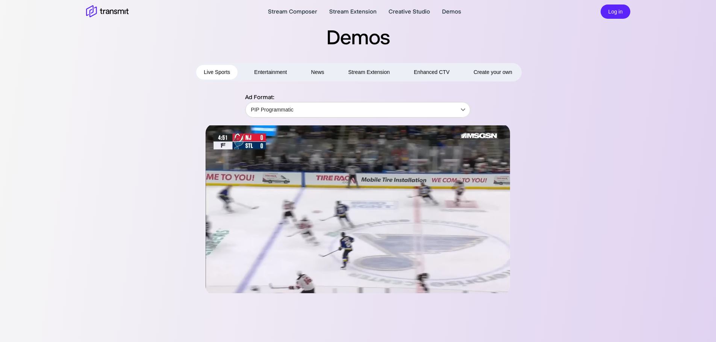
click at [210, 127] on video at bounding box center [357, 209] width 304 height 171
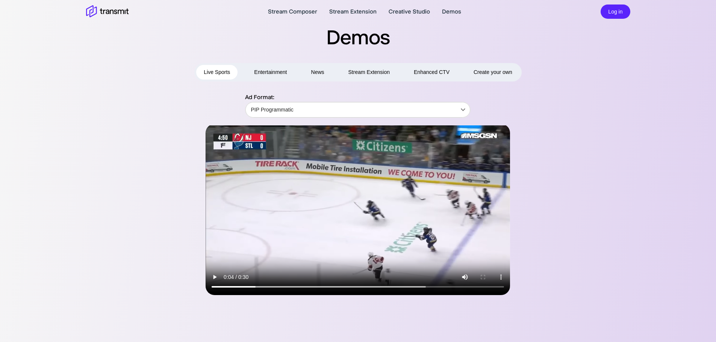
click at [204, 147] on div at bounding box center [357, 209] width 435 height 171
drag, startPoint x: 205, startPoint y: 146, endPoint x: 207, endPoint y: 142, distance: 4.4
click at [206, 146] on div at bounding box center [357, 209] width 435 height 171
drag, startPoint x: 210, startPoint y: 124, endPoint x: 210, endPoint y: 128, distance: 3.8
click at [210, 125] on video at bounding box center [357, 209] width 304 height 171
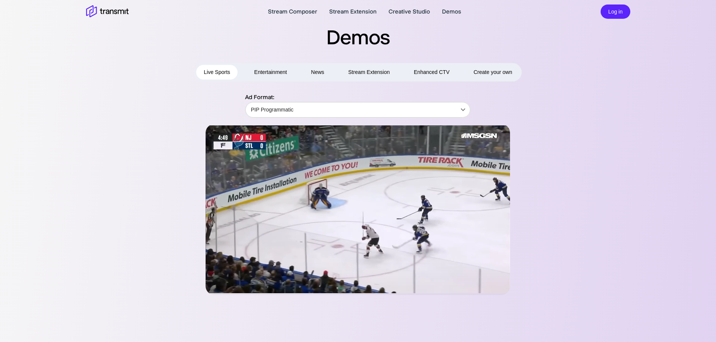
drag, startPoint x: 210, startPoint y: 128, endPoint x: 204, endPoint y: 130, distance: 5.4
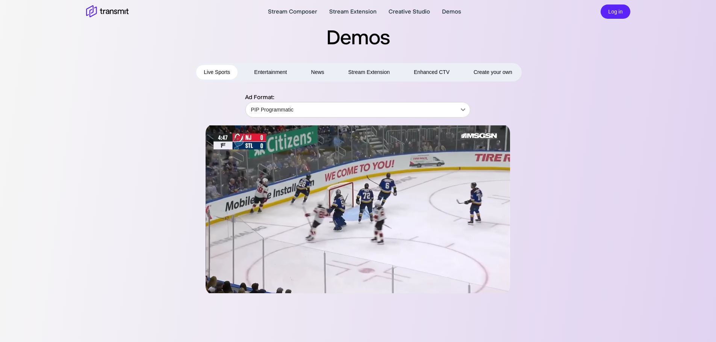
click at [206, 129] on video at bounding box center [357, 209] width 304 height 171
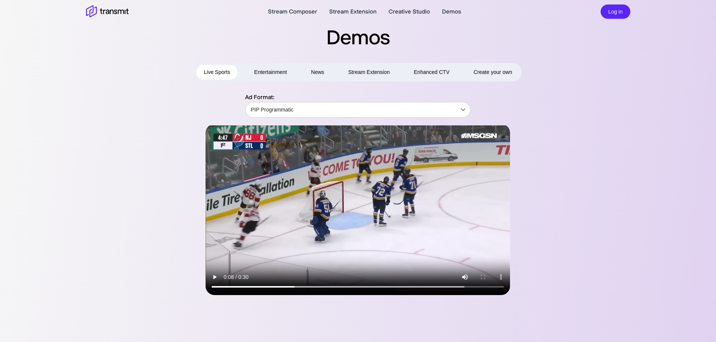
click at [215, 133] on video at bounding box center [357, 209] width 304 height 171
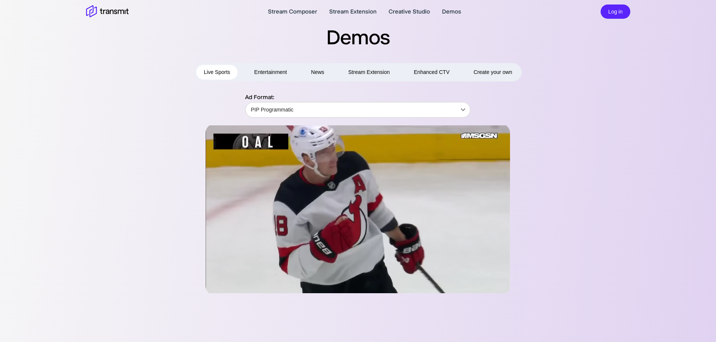
click at [210, 124] on video at bounding box center [357, 209] width 304 height 171
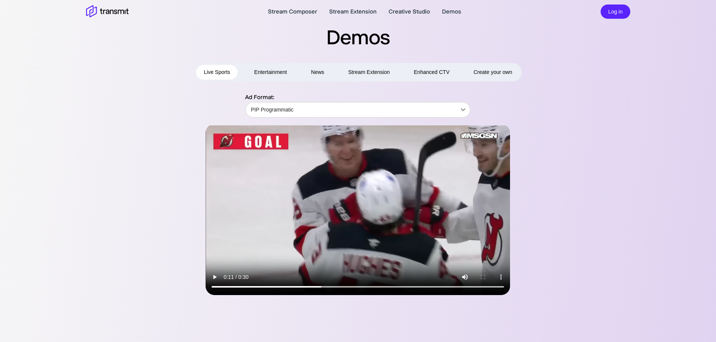
click at [171, 112] on div "Ad Format: PIP Programmatic PIP Programmatic ​" at bounding box center [357, 105] width 435 height 25
click at [106, 9] on icon at bounding box center [107, 11] width 42 height 13
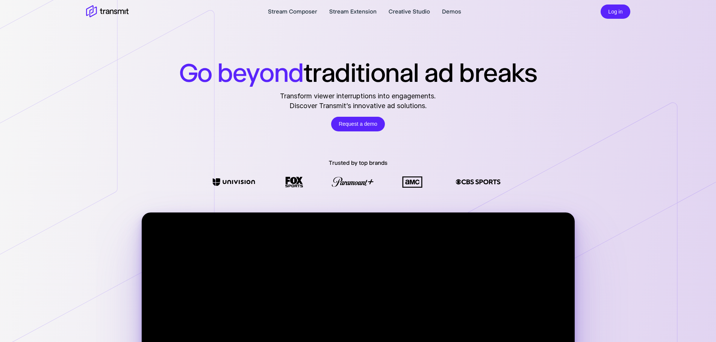
click at [139, 102] on icon at bounding box center [107, 176] width 215 height 353
click at [147, 217] on video at bounding box center [358, 334] width 433 height 243
click at [149, 212] on div "Go beyond traditional ad breaks Transform viewer interruptions into engagements…" at bounding box center [358, 229] width 716 height 459
click at [146, 217] on video at bounding box center [358, 334] width 433 height 243
drag, startPoint x: 142, startPoint y: 216, endPoint x: 133, endPoint y: 218, distance: 8.9
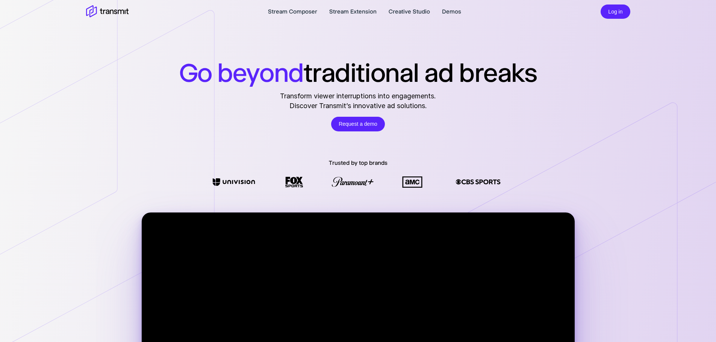
click at [140, 216] on div "Go beyond traditional ad breaks Transform viewer interruptions into engagements…" at bounding box center [358, 229] width 716 height 459
drag, startPoint x: 0, startPoint y: 198, endPoint x: 0, endPoint y: 192, distance: 6.8
click at [0, 193] on icon at bounding box center [107, 176] width 215 height 353
drag, startPoint x: 0, startPoint y: 264, endPoint x: 0, endPoint y: 271, distance: 6.4
click at [0, 269] on icon at bounding box center [107, 176] width 215 height 353
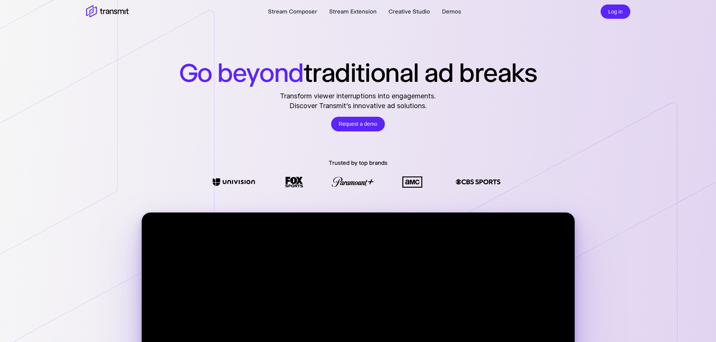
drag, startPoint x: 0, startPoint y: 323, endPoint x: 0, endPoint y: 331, distance: 7.1
click at [0, 324] on icon at bounding box center [107, 176] width 215 height 353
click at [0, 335] on icon at bounding box center [107, 176] width 215 height 353
drag, startPoint x: 119, startPoint y: 192, endPoint x: 115, endPoint y: 190, distance: 4.2
click at [118, 192] on icon at bounding box center [107, 176] width 215 height 353
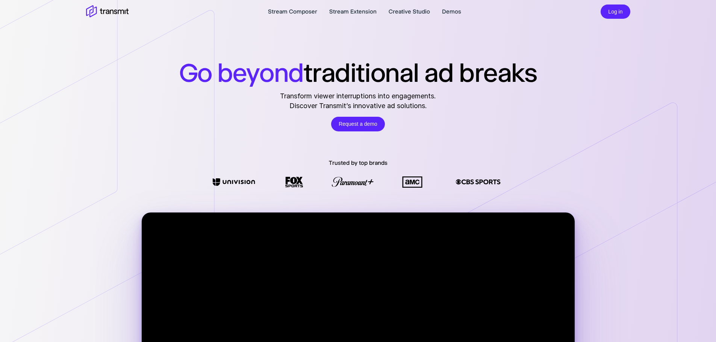
click at [113, 189] on icon at bounding box center [107, 176] width 215 height 353
click at [0, 184] on icon at bounding box center [107, 176] width 215 height 353
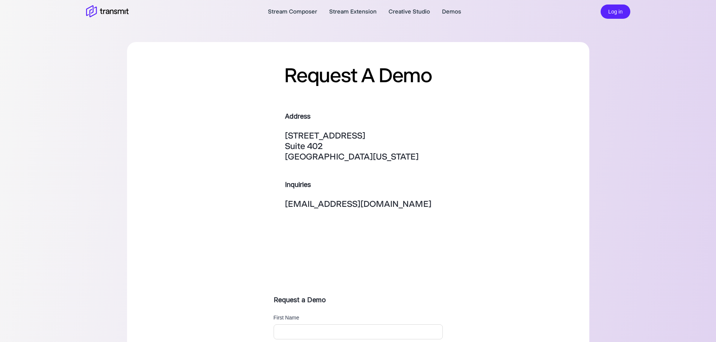
click at [0, 95] on div "Request A Demo Address 230 NW 24th Street Suite 402 Miami, Florida 33127 Inquir…" at bounding box center [358, 241] width 716 height 482
